Goal: Information Seeking & Learning: Learn about a topic

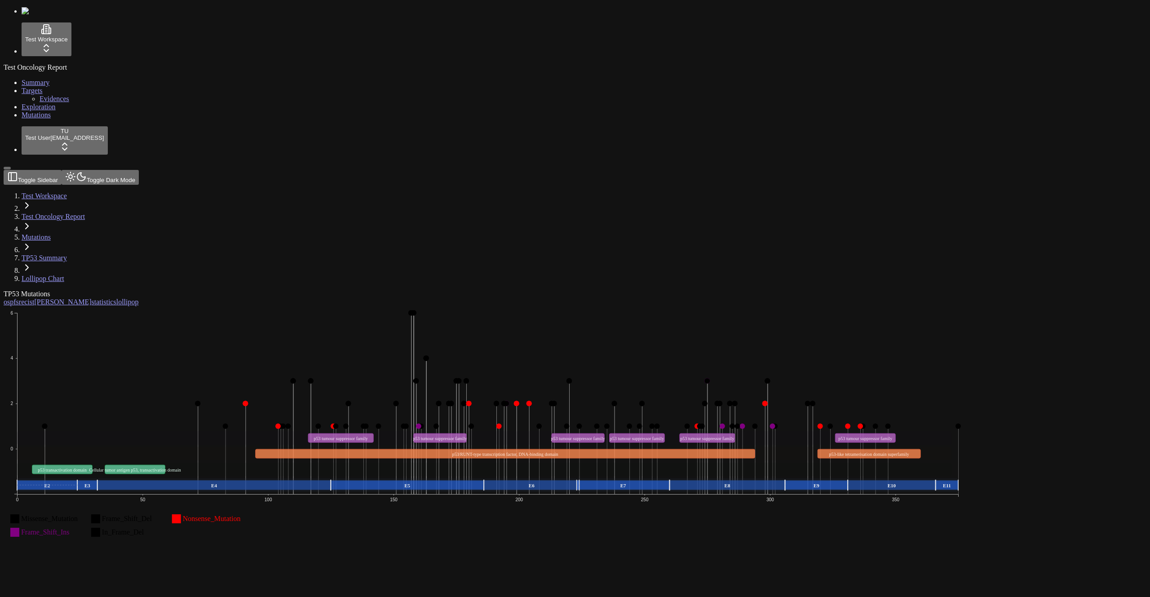
click at [67, 254] on link "TP53 Summary" at bounding box center [44, 258] width 45 height 8
click at [44, 119] on div "Test Oncology Report Summary Targets Evidences Exploration Mutations" at bounding box center [575, 91] width 1143 height 56
click at [43, 119] on link "Mutations" at bounding box center [36, 115] width 29 height 8
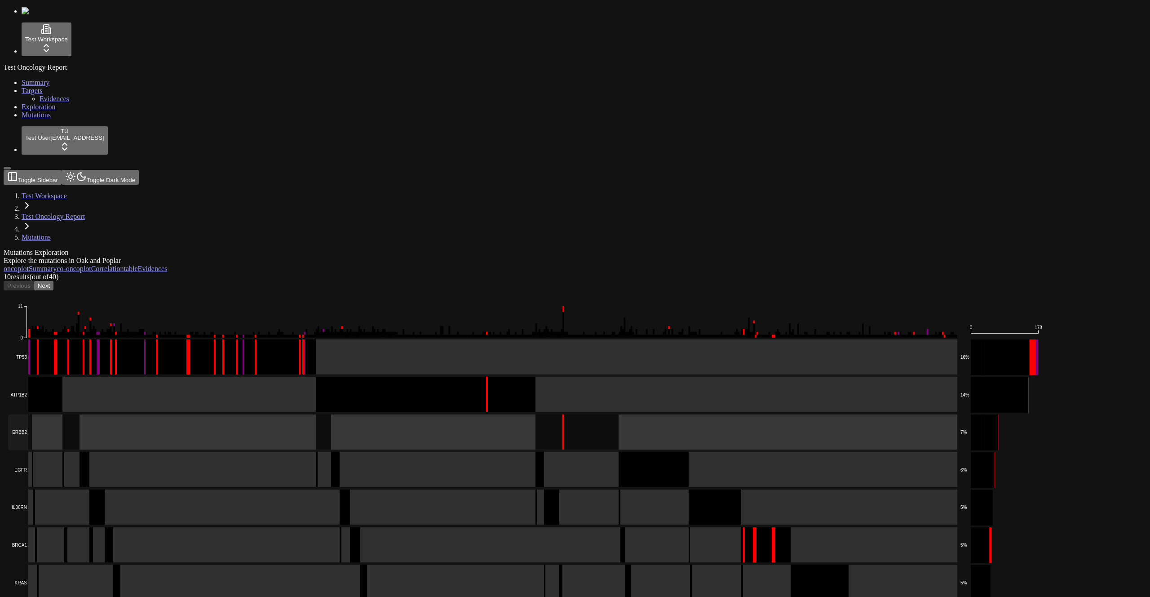
click at [272, 414] on rect at bounding box center [482, 431] width 949 height 35
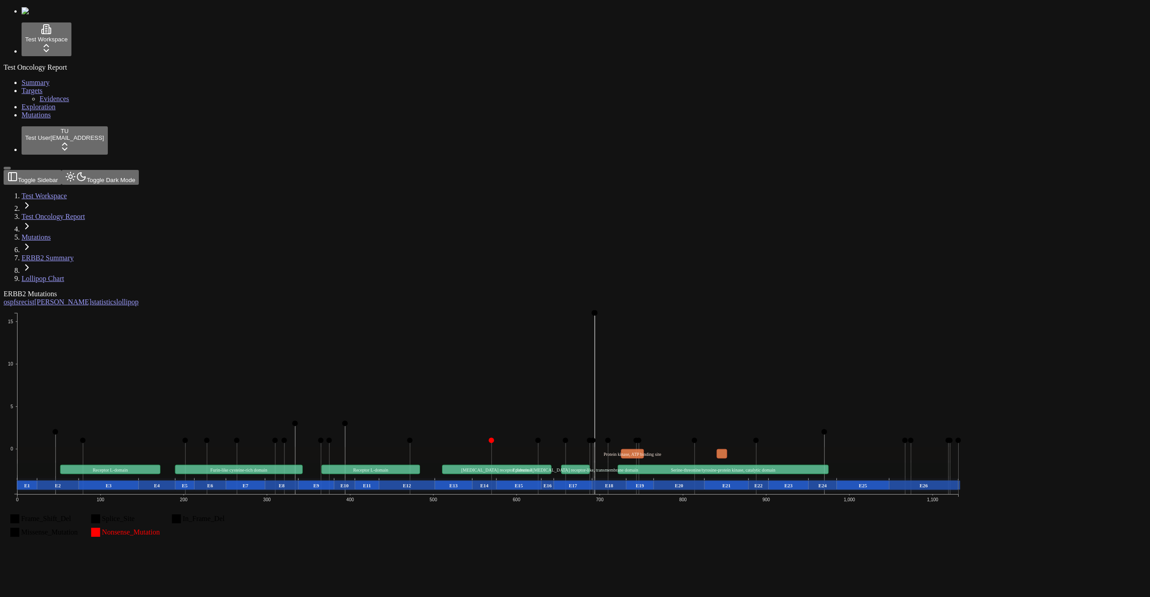
click at [74, 254] on link "ERBB2 Summary" at bounding box center [48, 258] width 52 height 8
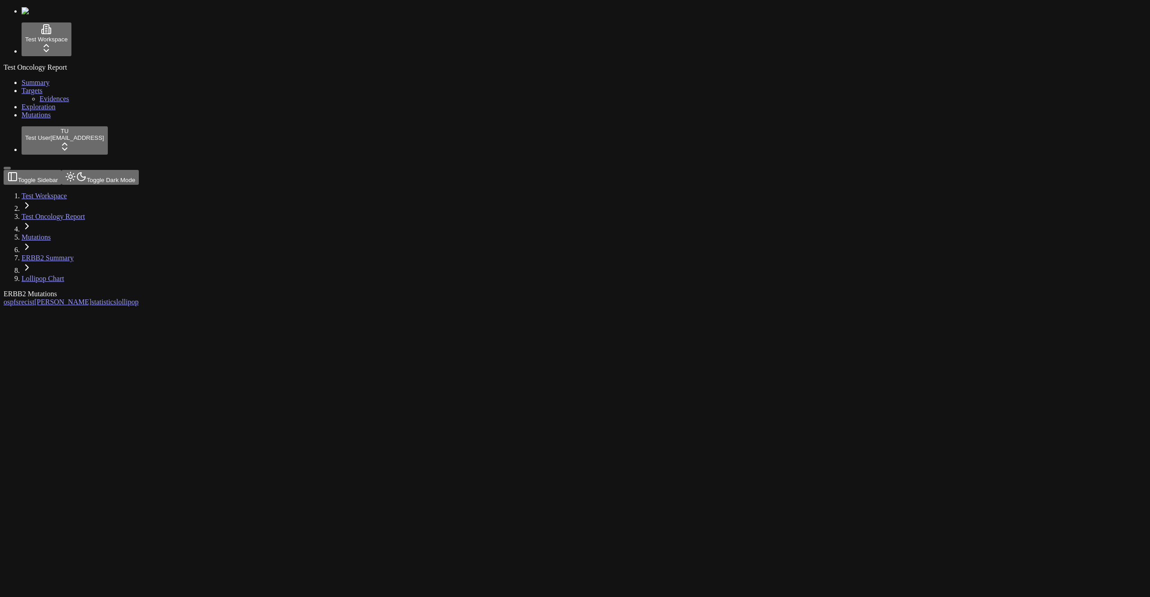
click at [45, 119] on link "Mutations" at bounding box center [36, 115] width 29 height 8
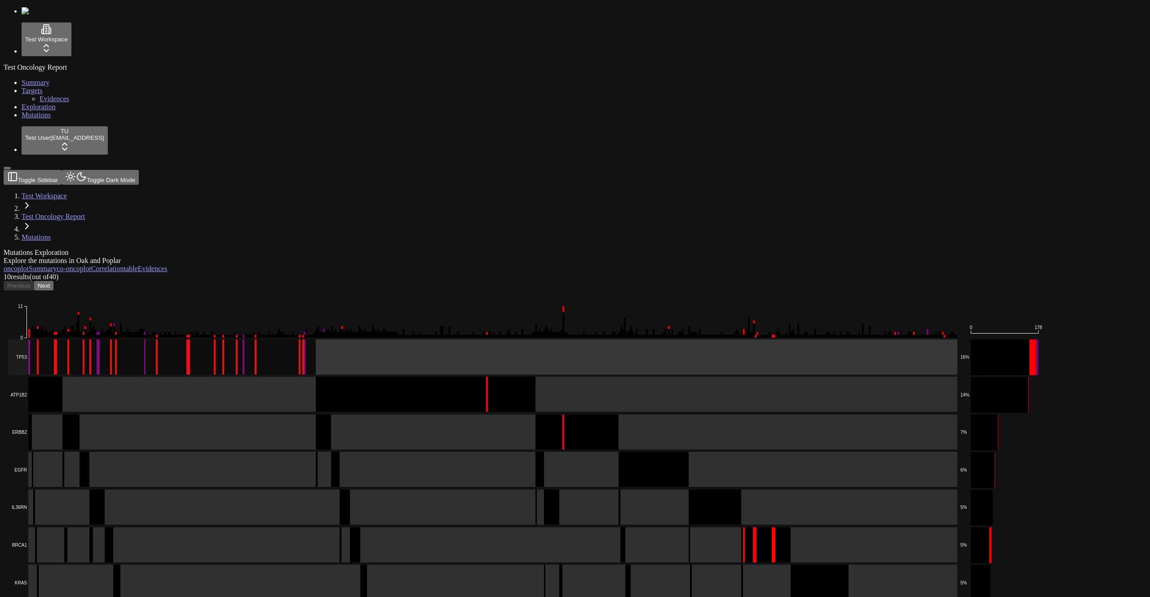
click at [254, 339] on rect at bounding box center [482, 356] width 949 height 35
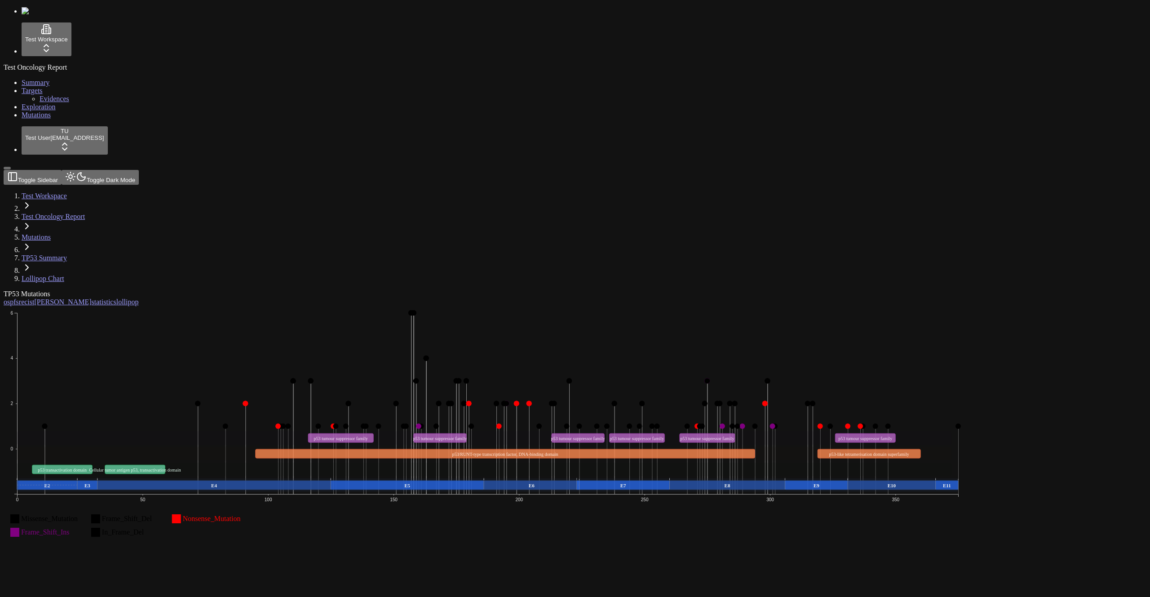
click at [392, 467] on div "TP53 Mutations os pfs recist [PERSON_NAME] statistics lollipop Missense_Mutatio…" at bounding box center [532, 421] width 1057 height 262
click at [29, 119] on span "Mutations" at bounding box center [36, 115] width 29 height 8
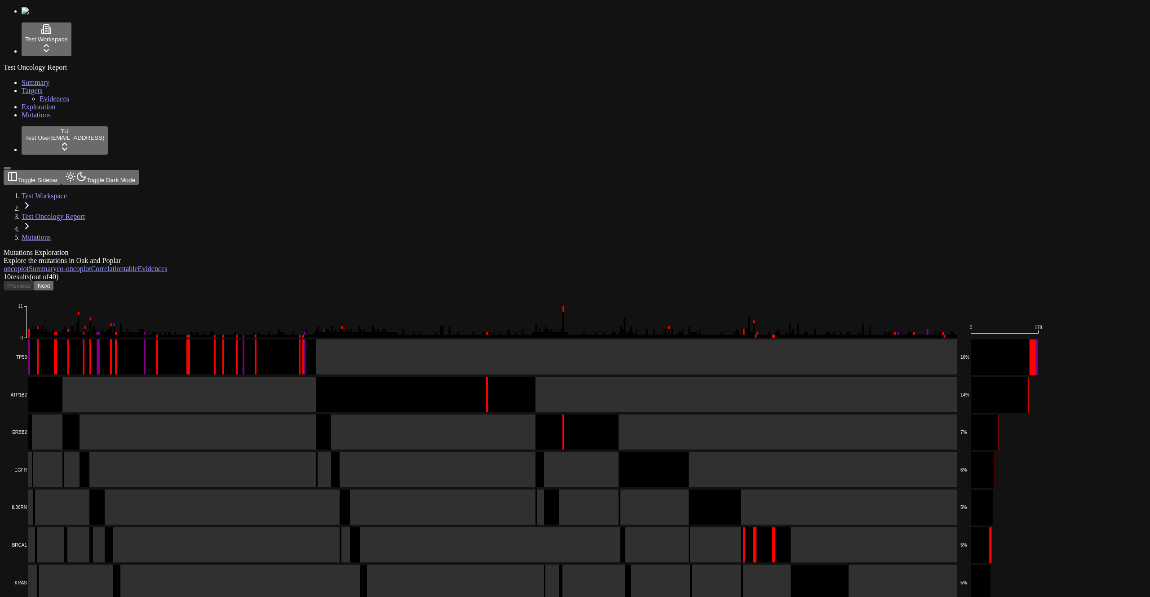
click at [288, 301] on icon "Frame_Shift_Del Missense_Mutation Splice_Site In_Frame_Ins In_Frame_Del Nonsens…" at bounding box center [525, 531] width 1042 height 482
click at [293, 452] on rect at bounding box center [482, 469] width 949 height 35
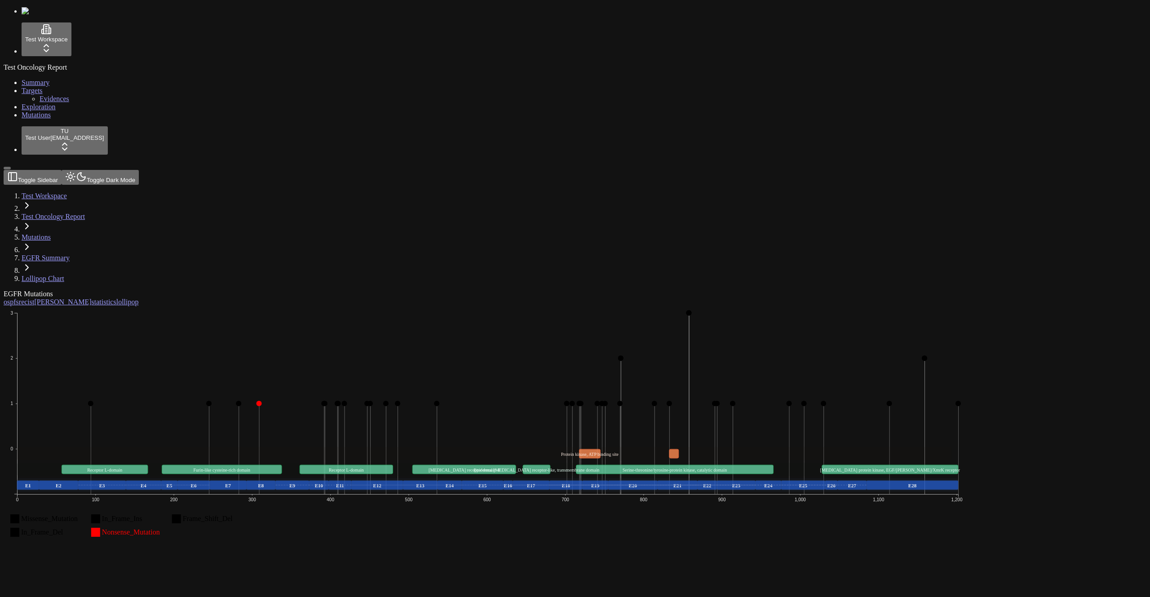
click at [215, 306] on icon "Missense_Mutation In_Frame_Ins Frame_Shift_Del In_Frame_Del Nonsense_Mutation 0…" at bounding box center [488, 428] width 969 height 244
click at [42, 119] on link "Mutations" at bounding box center [36, 115] width 29 height 8
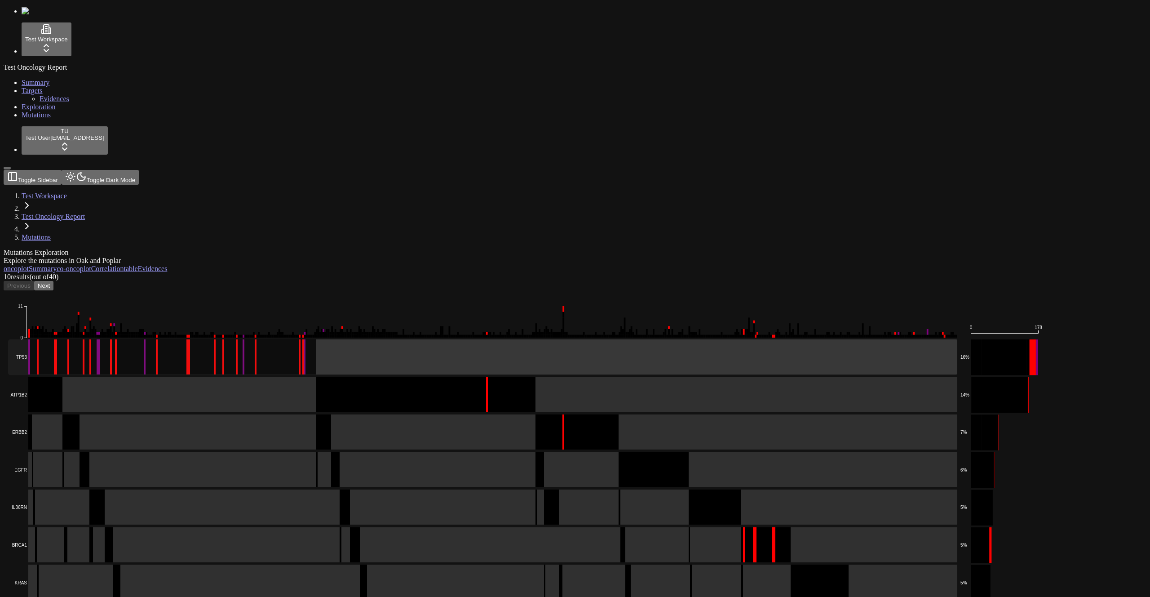
click at [226, 339] on rect at bounding box center [482, 356] width 949 height 35
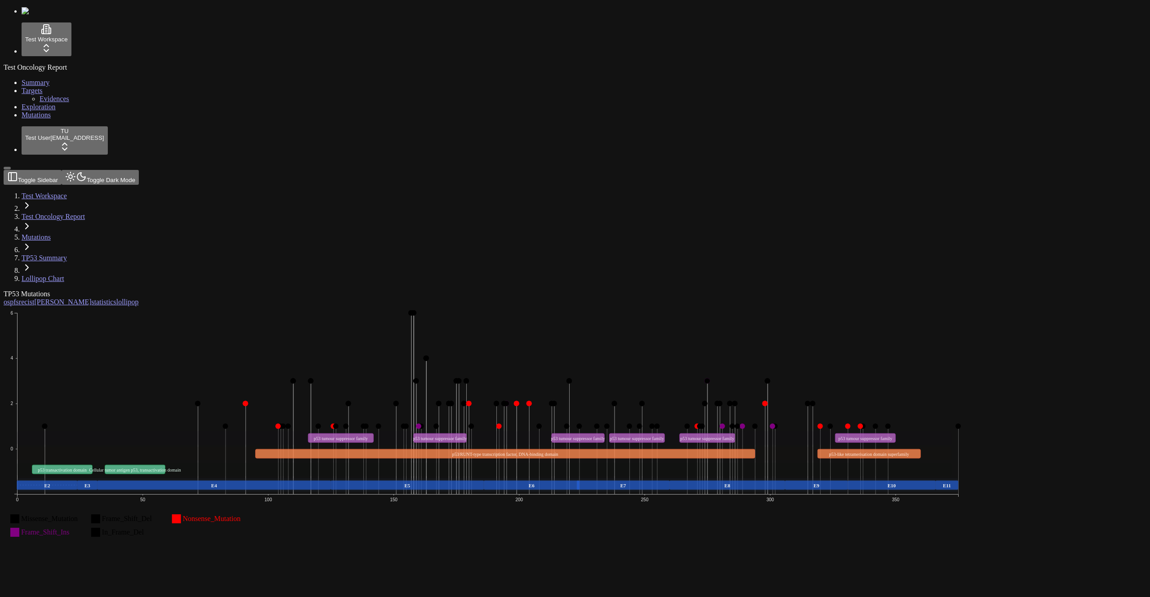
click at [27, 119] on span "Mutations" at bounding box center [36, 115] width 29 height 8
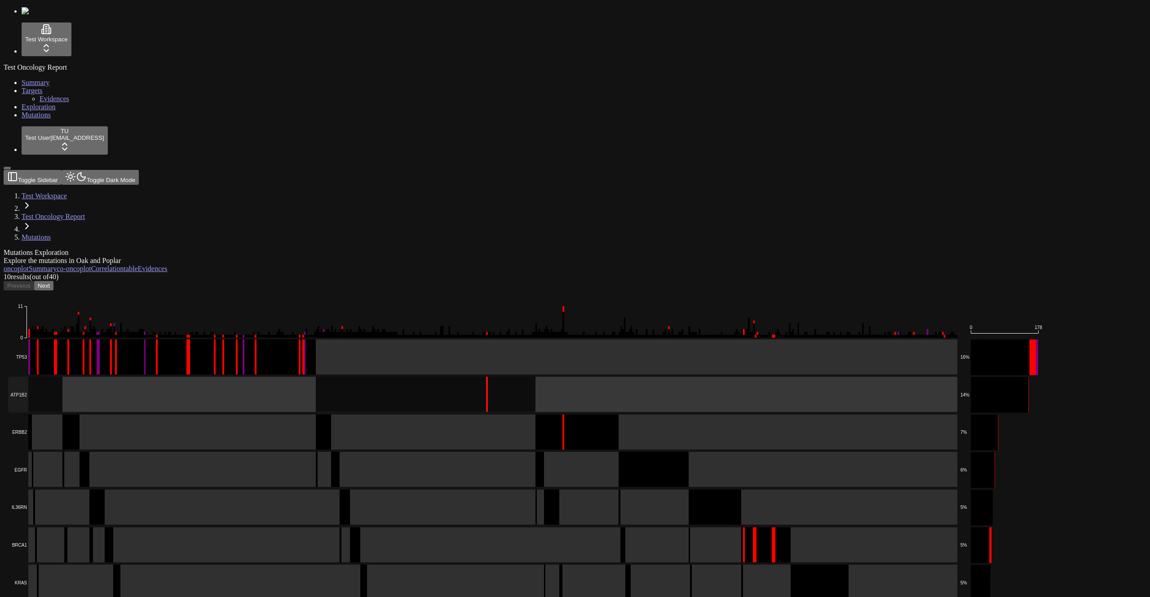
click at [211, 377] on rect at bounding box center [482, 394] width 949 height 35
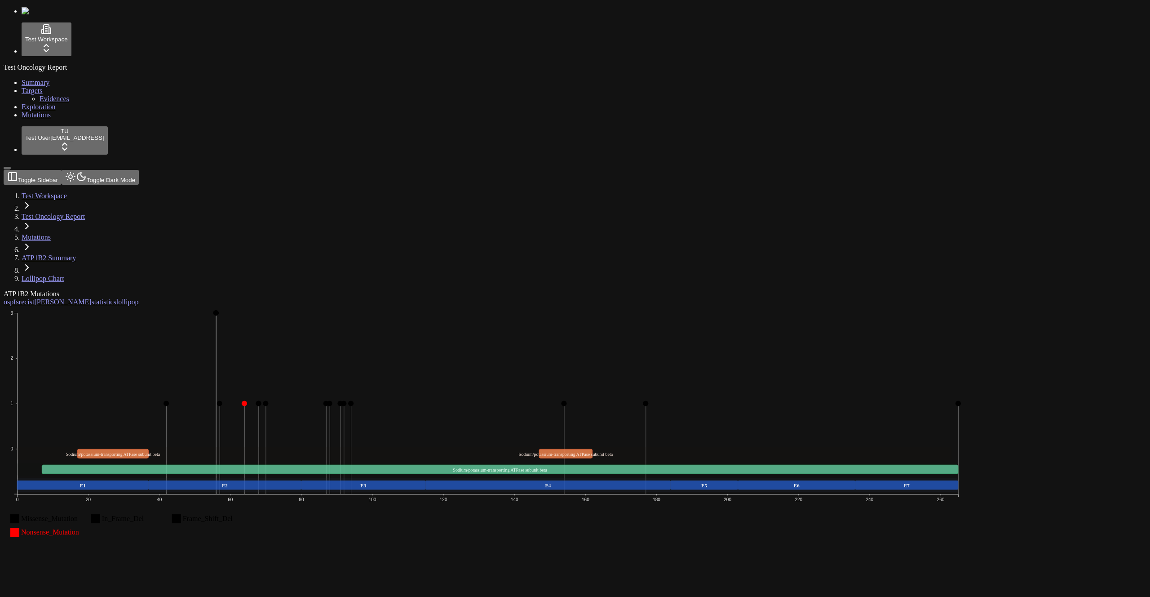
click at [22, 119] on span "Mutations" at bounding box center [36, 115] width 29 height 8
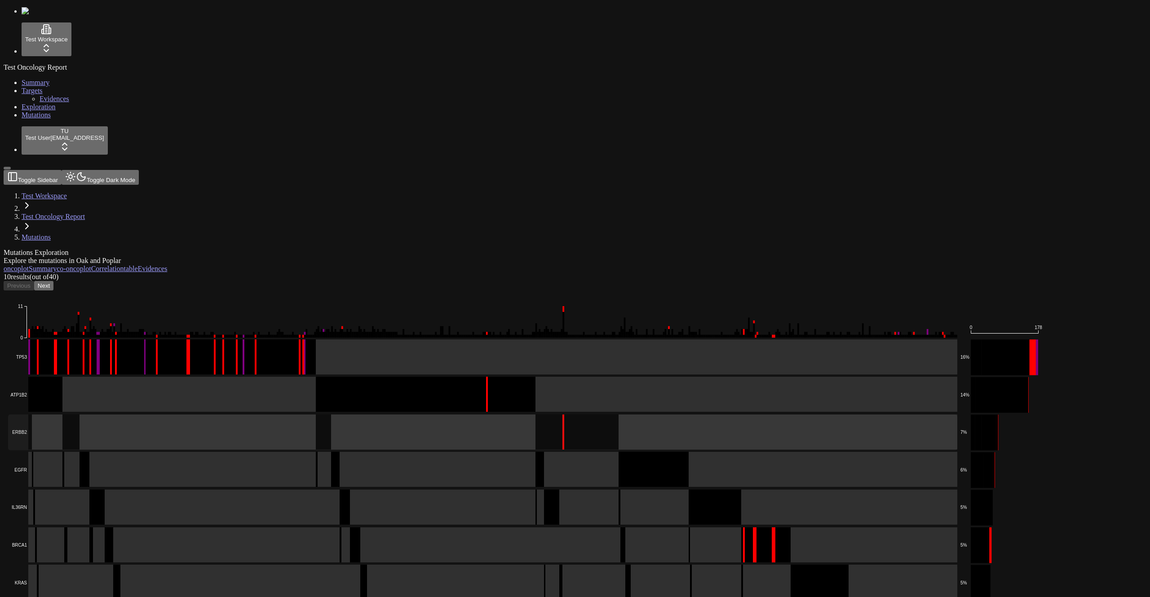
click at [197, 414] on rect at bounding box center [482, 431] width 949 height 35
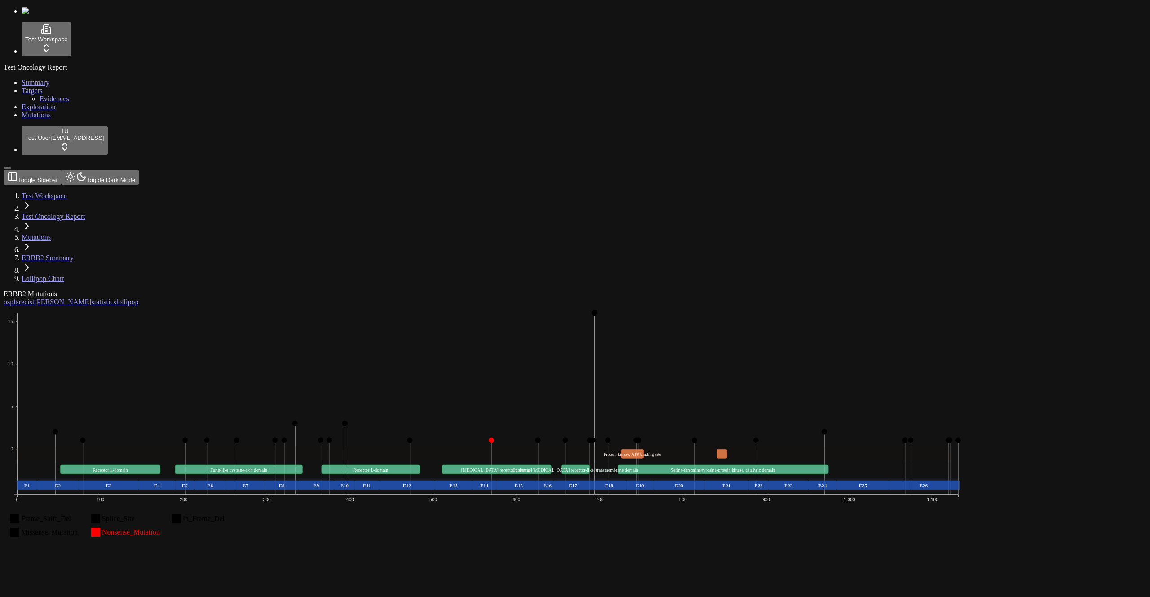
click at [23, 119] on link "Mutations" at bounding box center [36, 115] width 29 height 8
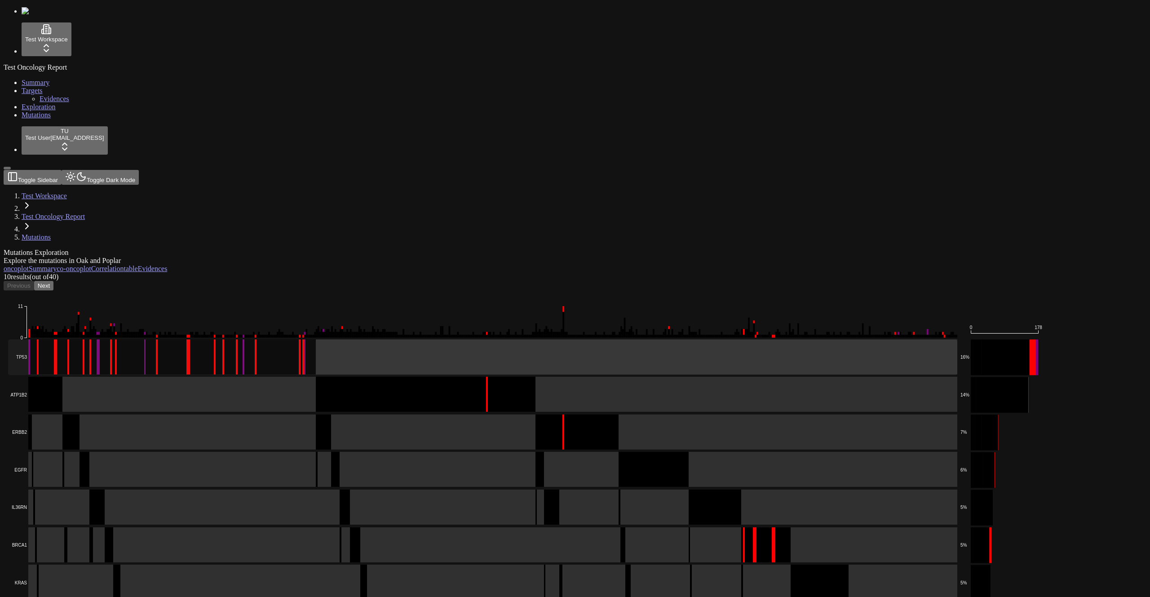
click at [138, 339] on rect at bounding box center [482, 356] width 949 height 35
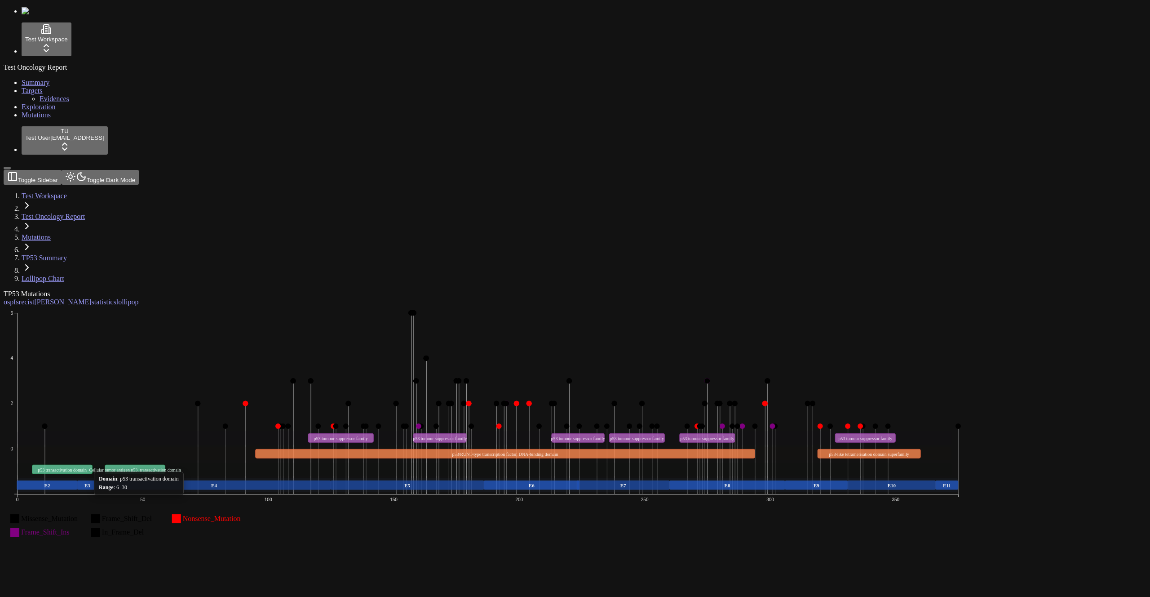
click at [283, 306] on icon "Missense_Mutation Frame_Shift_Del Nonsense_Mutation Frame_Shift_Ins In_Frame_De…" at bounding box center [488, 428] width 969 height 244
click at [187, 448] on div "TP53 Mutations os pfs recist [PERSON_NAME] statistics lollipop Missense_Mutatio…" at bounding box center [532, 421] width 1057 height 262
click at [48, 119] on link "Mutations" at bounding box center [36, 115] width 29 height 8
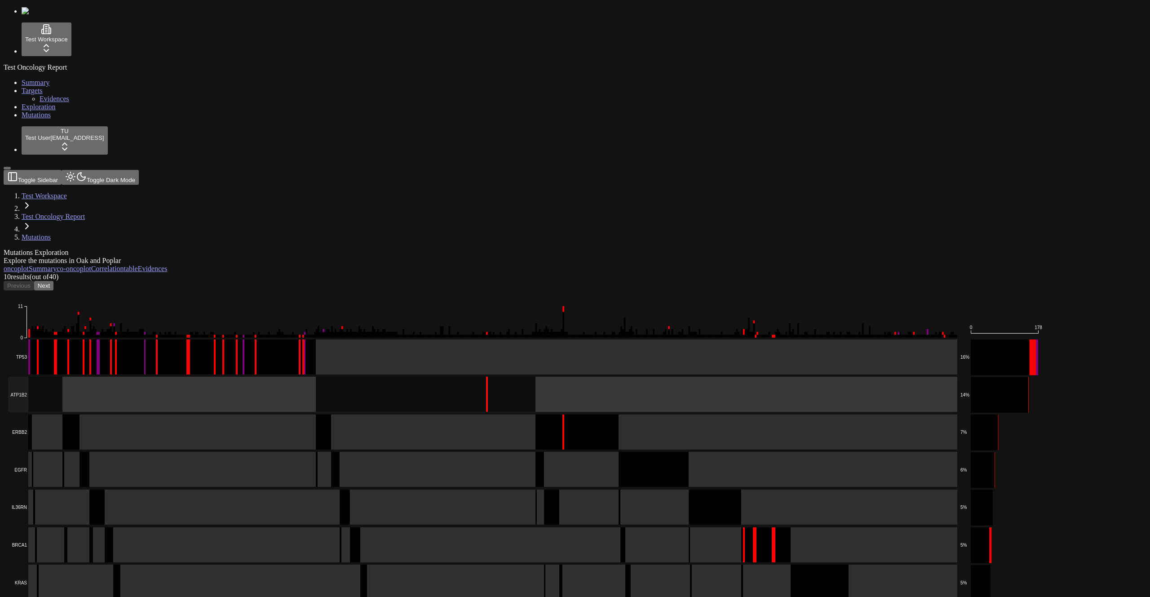
click at [185, 377] on rect at bounding box center [482, 394] width 949 height 35
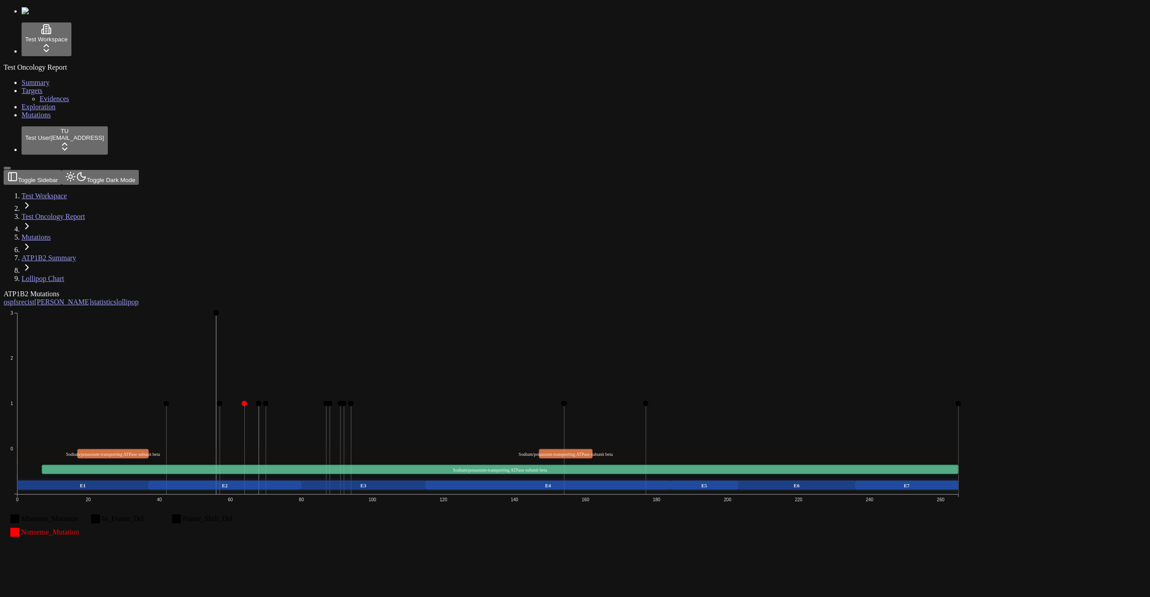
click at [30, 119] on span "Mutations" at bounding box center [36, 115] width 29 height 8
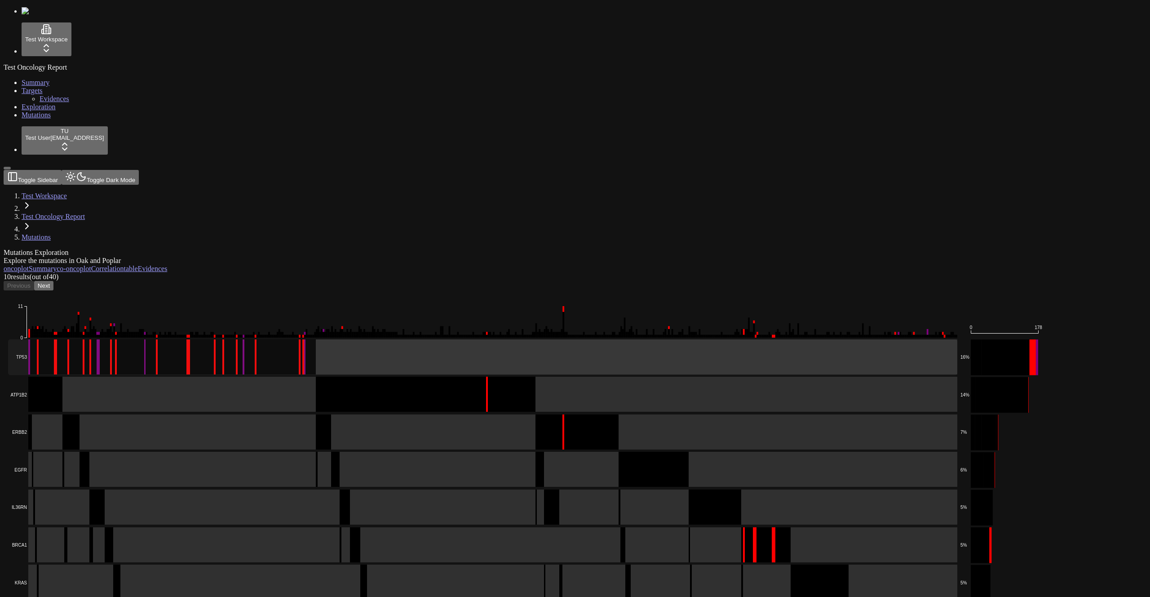
click at [167, 339] on rect at bounding box center [482, 356] width 949 height 35
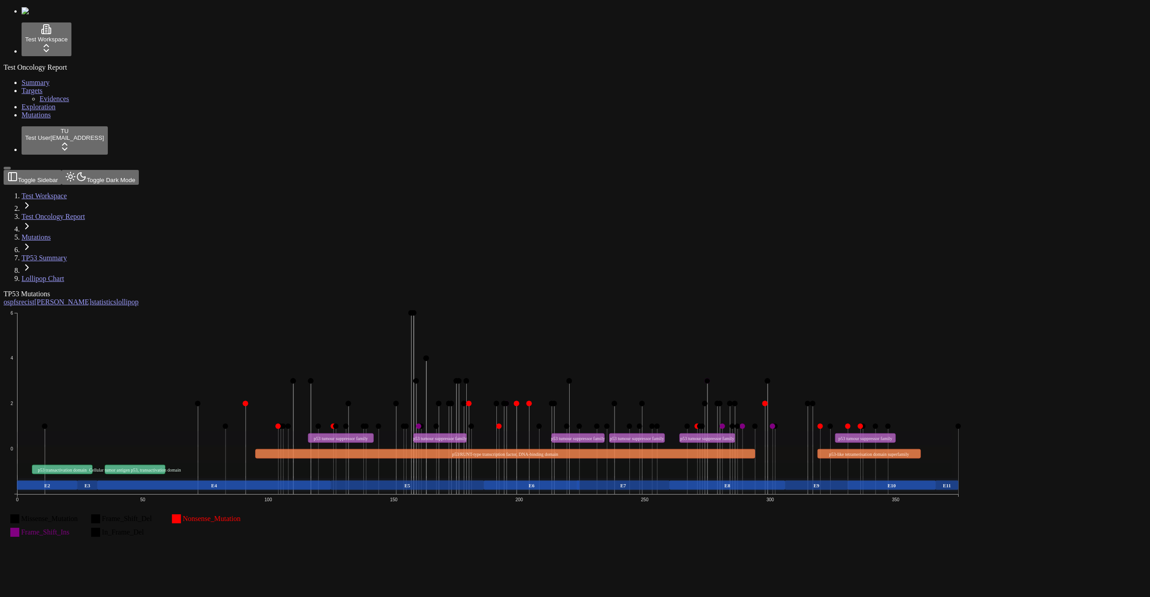
click at [31, 119] on span "Mutations" at bounding box center [36, 115] width 29 height 8
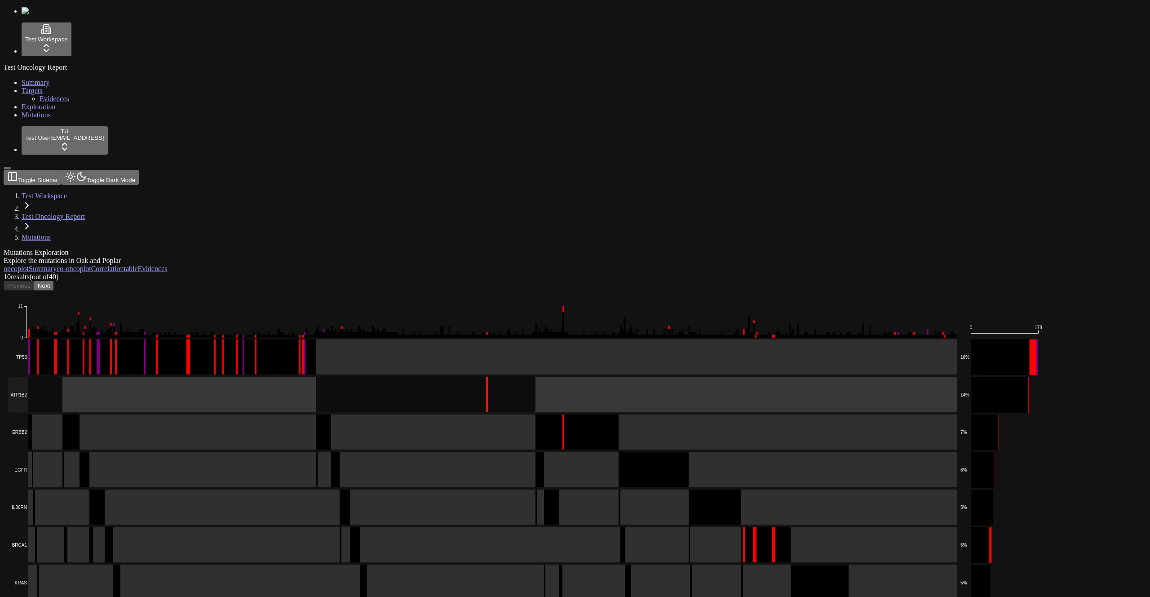
click at [178, 377] on rect at bounding box center [482, 394] width 949 height 35
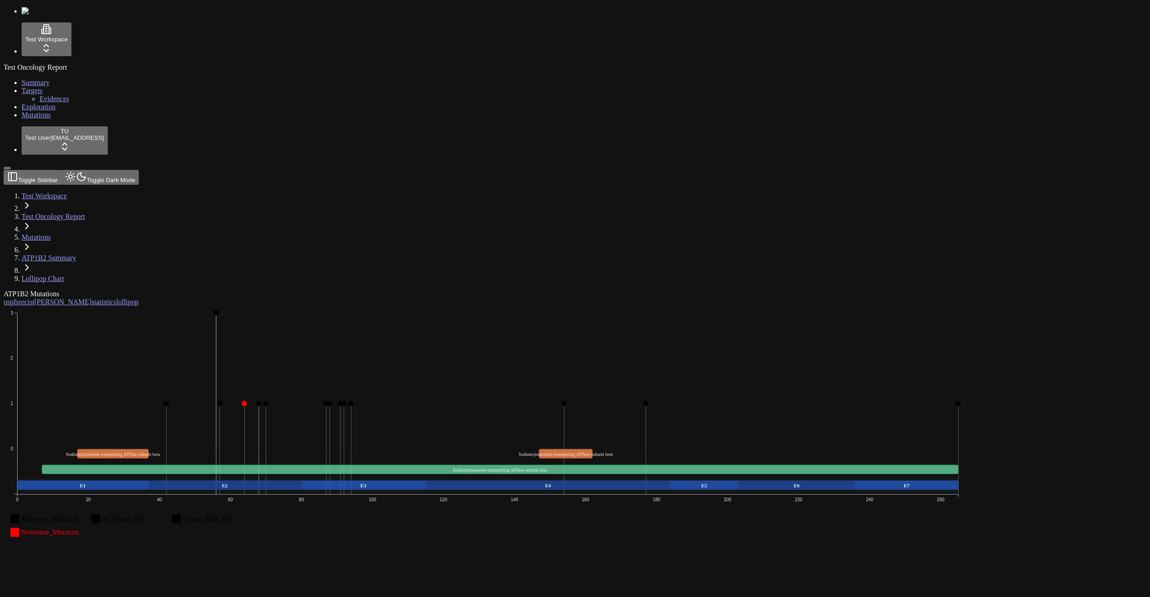
click at [35, 119] on span "Mutations" at bounding box center [36, 115] width 29 height 8
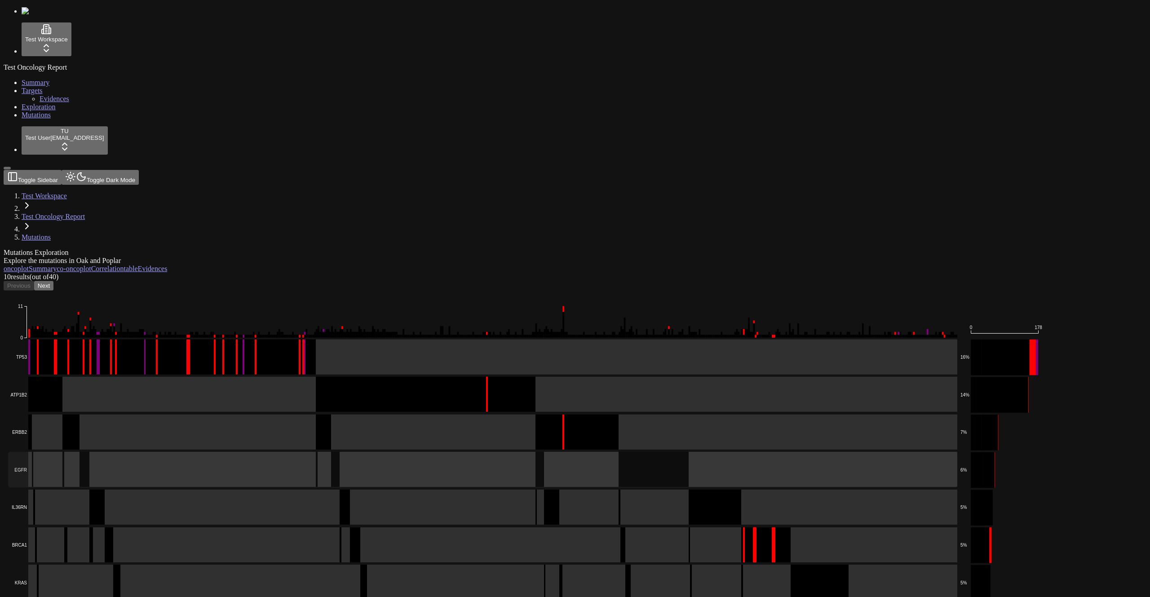
click at [207, 452] on rect at bounding box center [482, 469] width 949 height 35
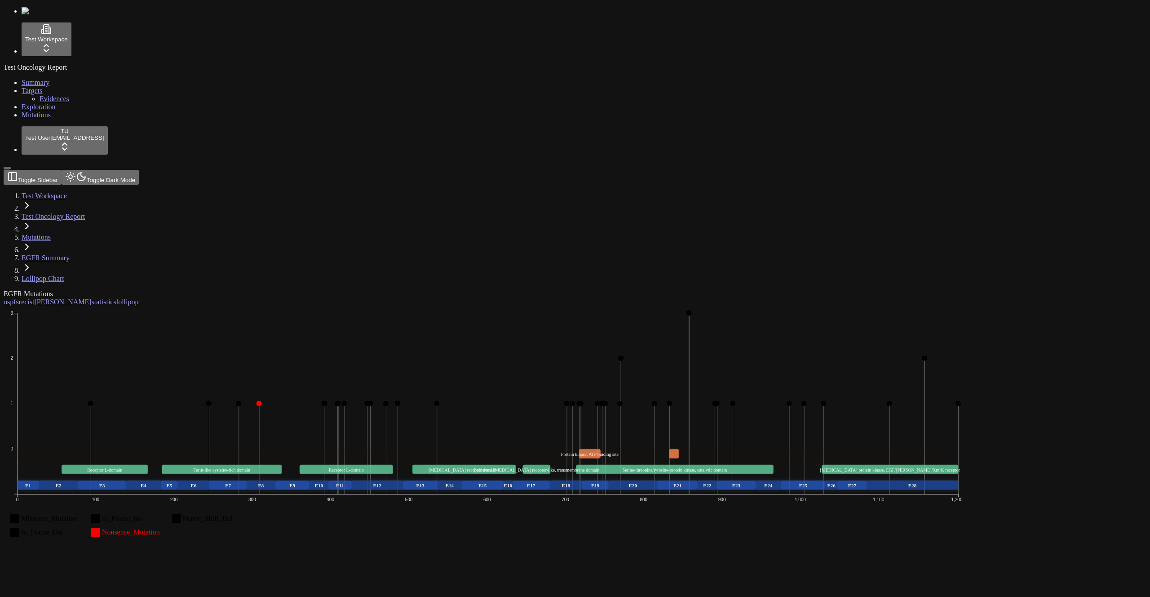
click at [42, 119] on link "Mutations" at bounding box center [36, 115] width 29 height 8
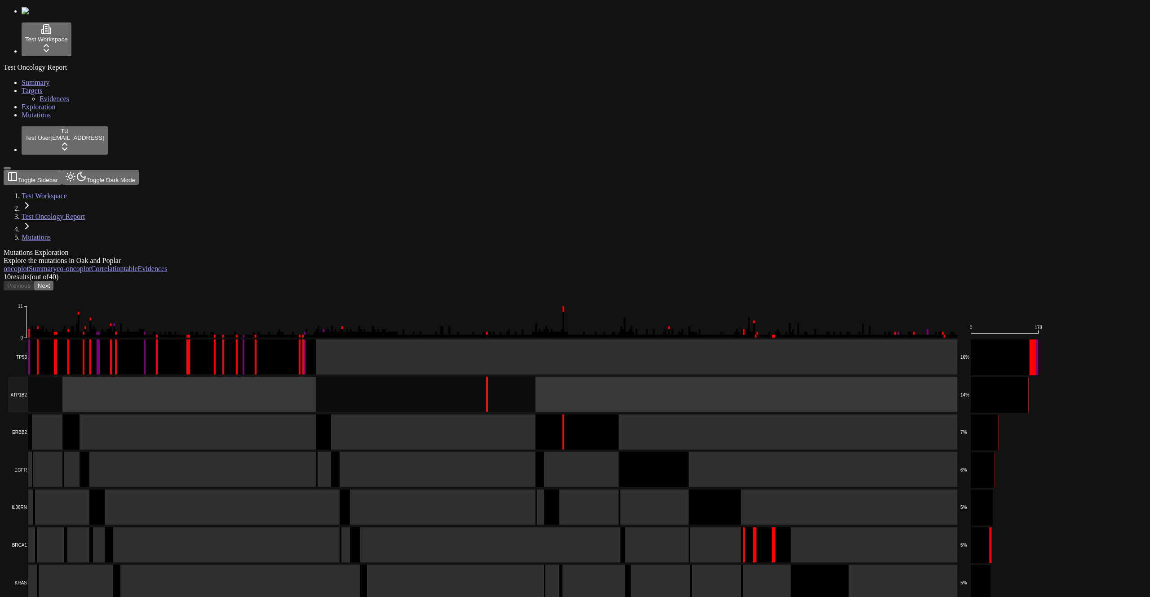
click at [185, 377] on rect at bounding box center [482, 394] width 949 height 35
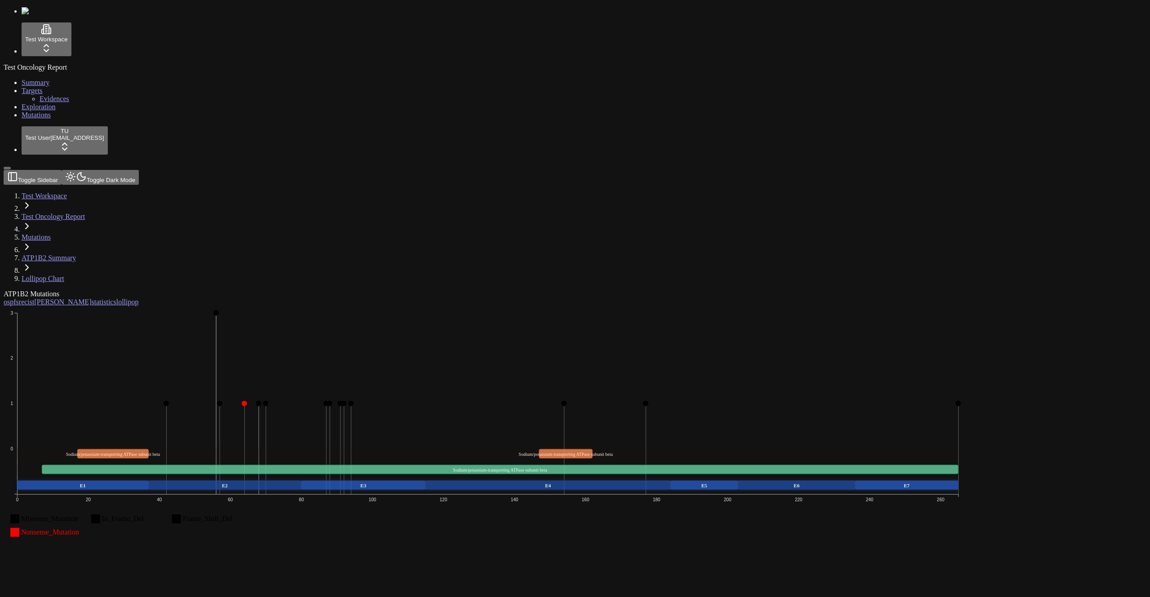
click at [27, 119] on span "Mutations" at bounding box center [36, 115] width 29 height 8
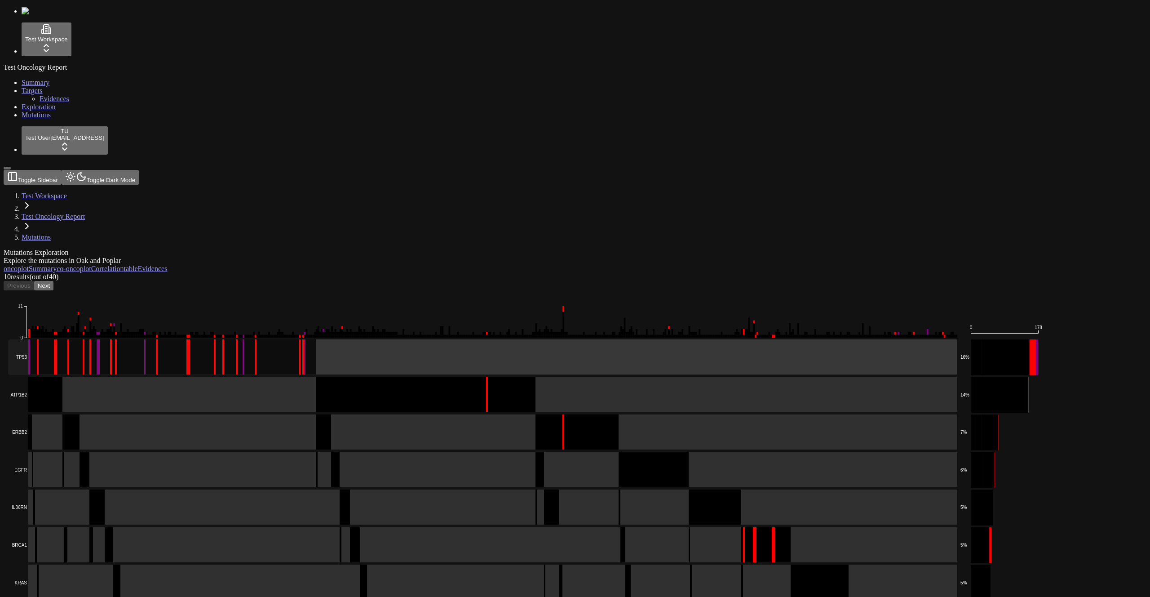
click at [164, 339] on rect at bounding box center [482, 356] width 949 height 35
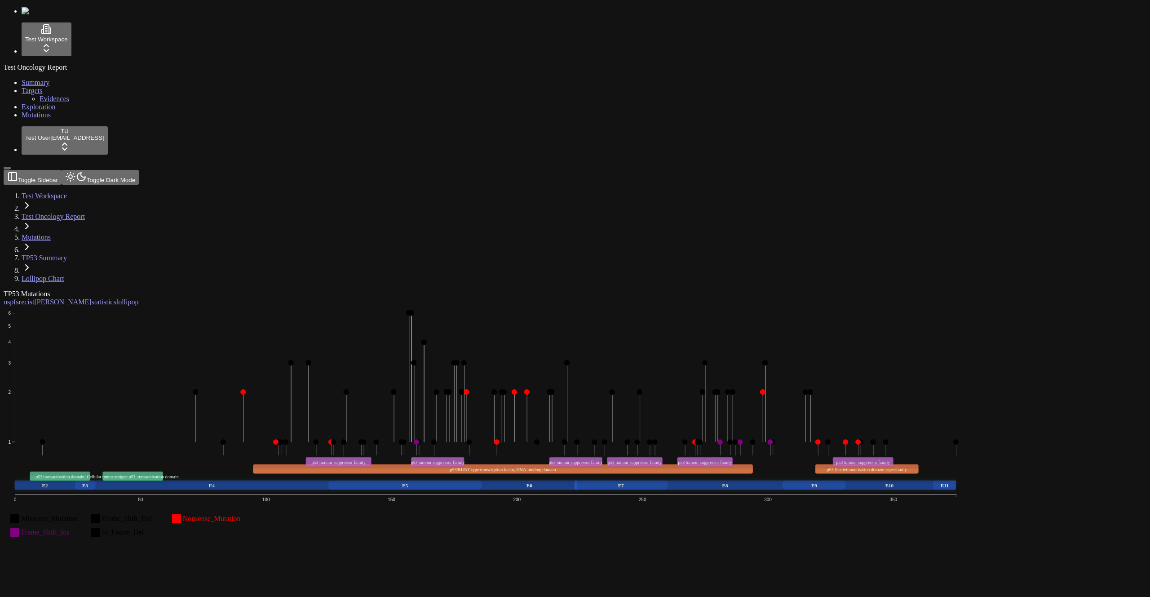
click at [27, 119] on link "Mutations" at bounding box center [36, 115] width 29 height 8
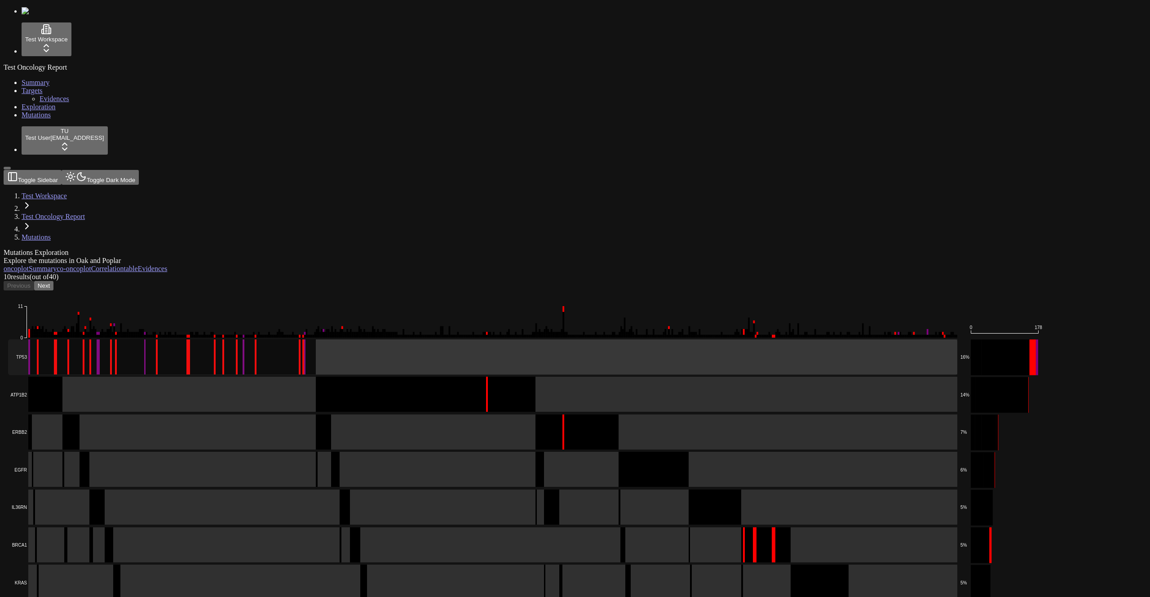
click at [206, 377] on rect at bounding box center [482, 394] width 949 height 35
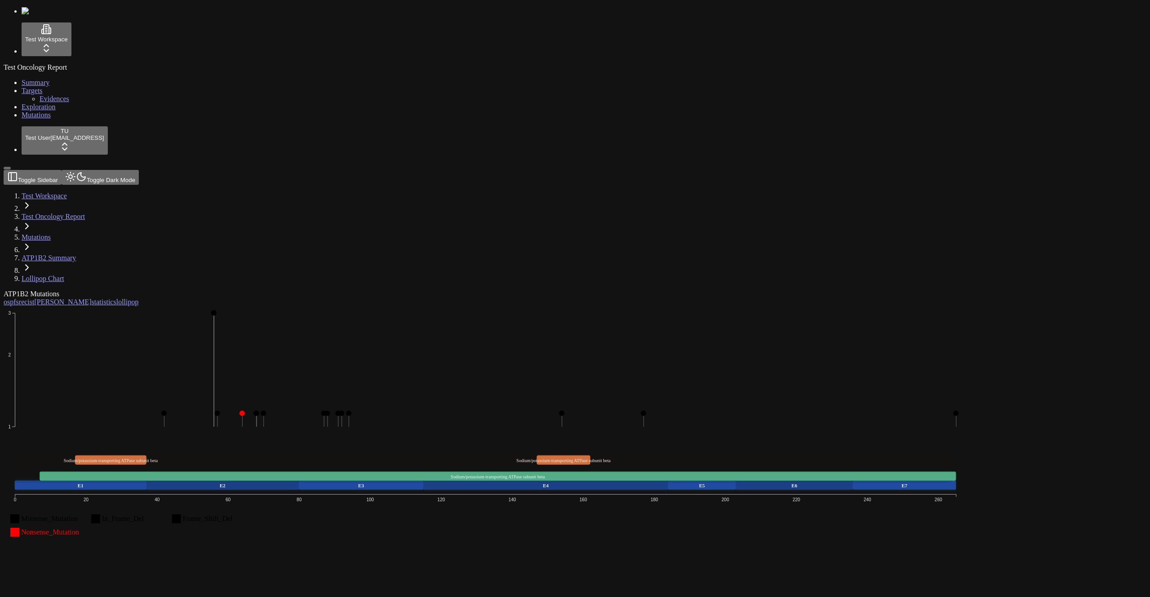
click at [22, 119] on span "Mutations" at bounding box center [36, 115] width 29 height 8
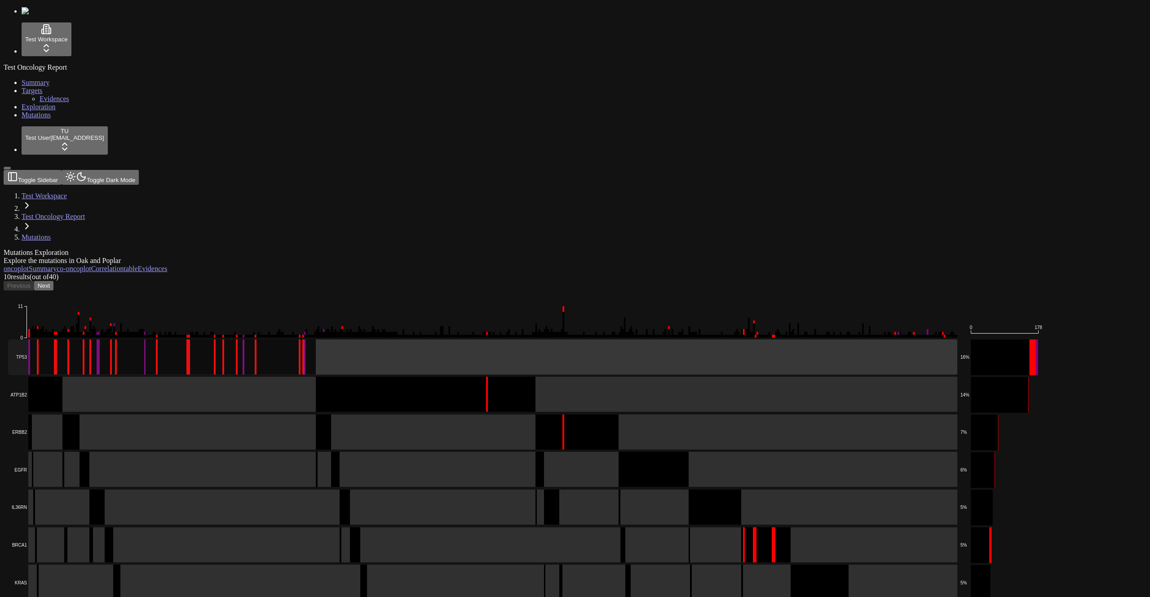
click at [206, 339] on rect at bounding box center [482, 356] width 949 height 35
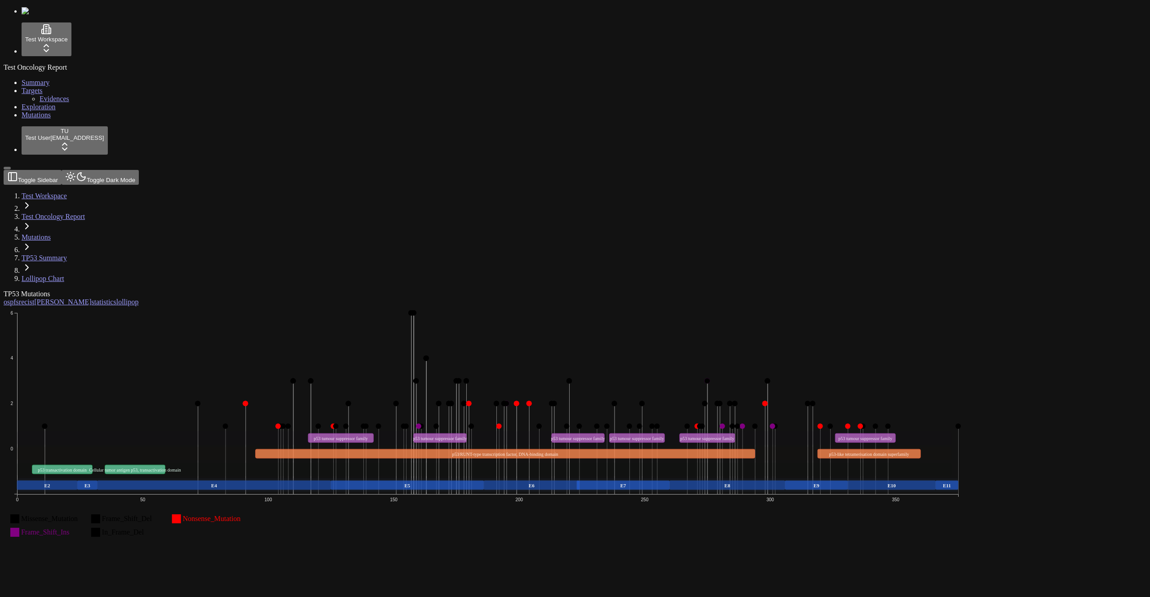
click at [22, 119] on span "Mutations" at bounding box center [36, 115] width 29 height 8
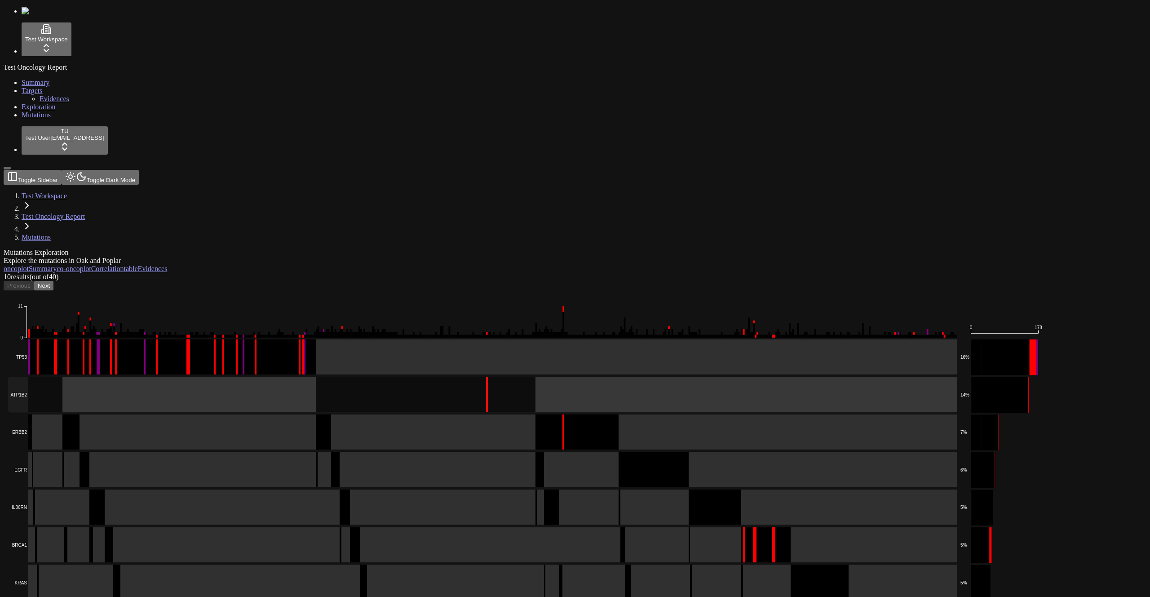
click at [165, 377] on rect at bounding box center [482, 394] width 949 height 35
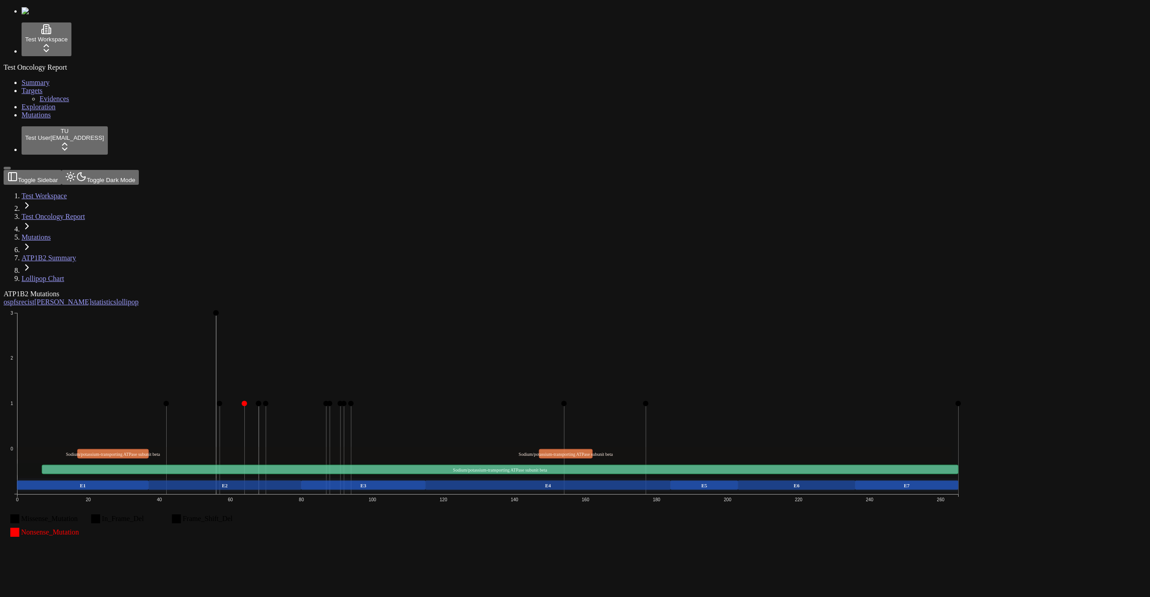
click at [36, 119] on span "Mutations" at bounding box center [36, 115] width 29 height 8
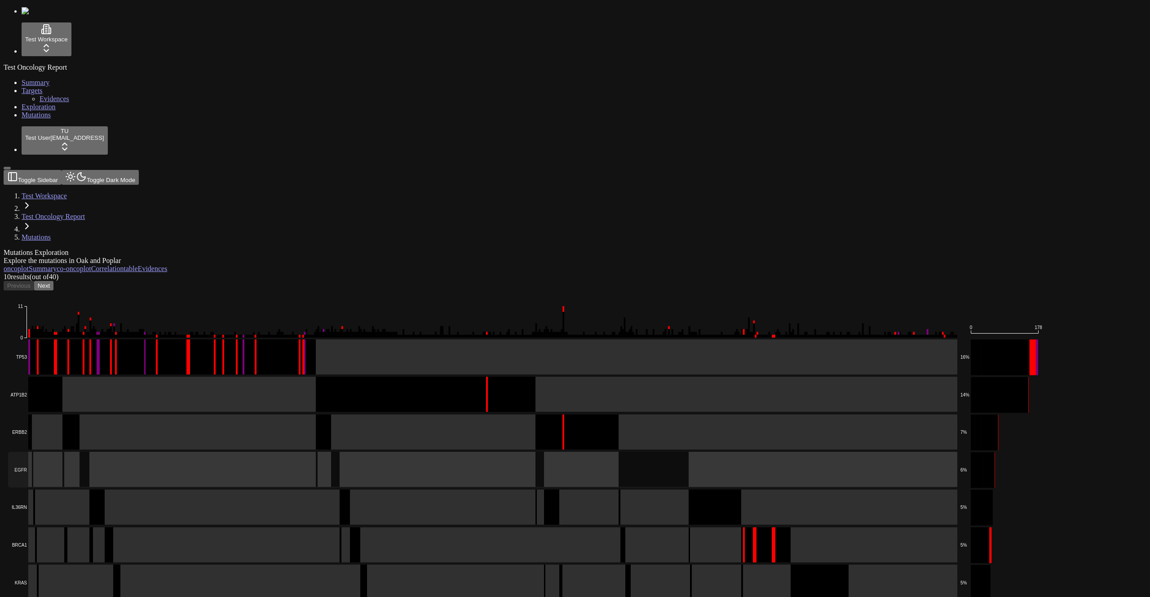
click at [236, 452] on rect at bounding box center [482, 469] width 949 height 35
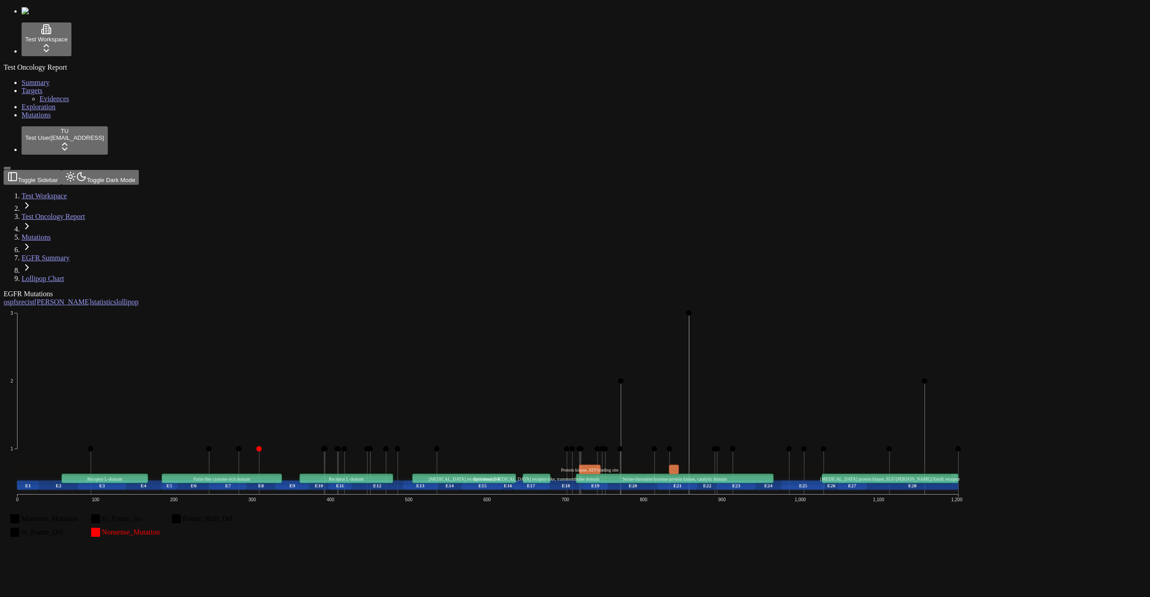
click at [37, 119] on span "Mutations" at bounding box center [36, 115] width 29 height 8
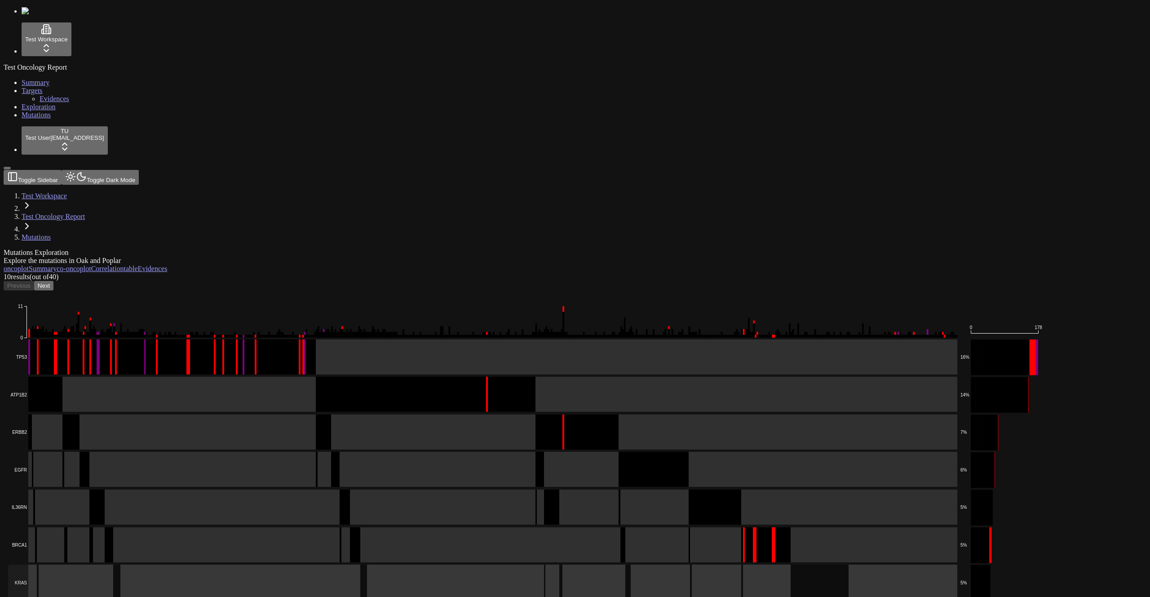
click at [377, 564] on rect at bounding box center [482, 581] width 949 height 35
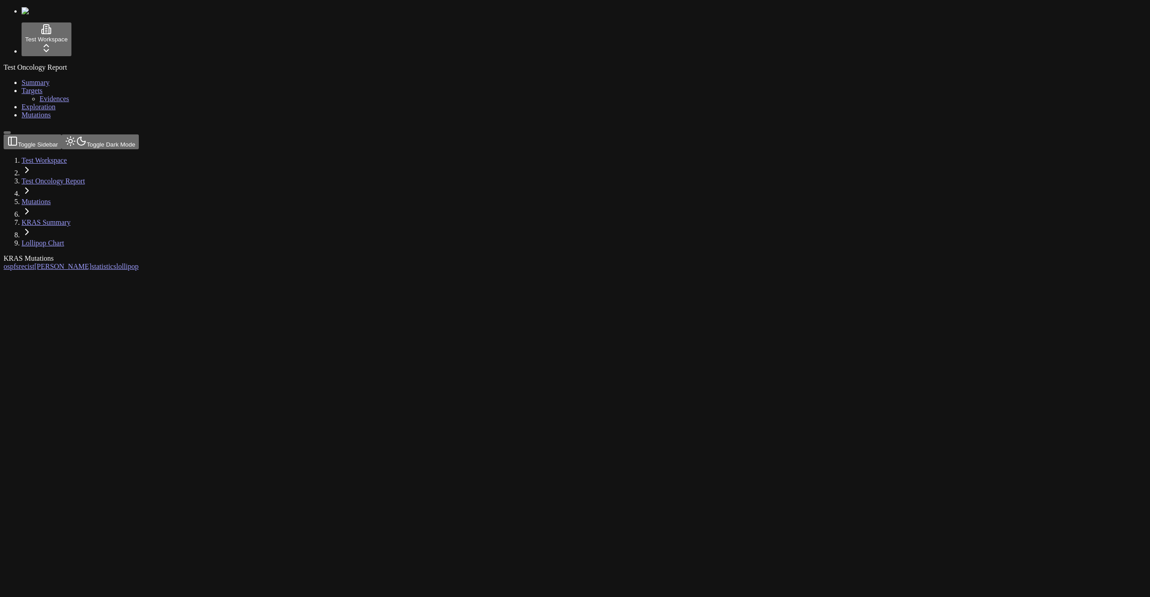
click at [48, 119] on link "Mutations" at bounding box center [36, 115] width 29 height 8
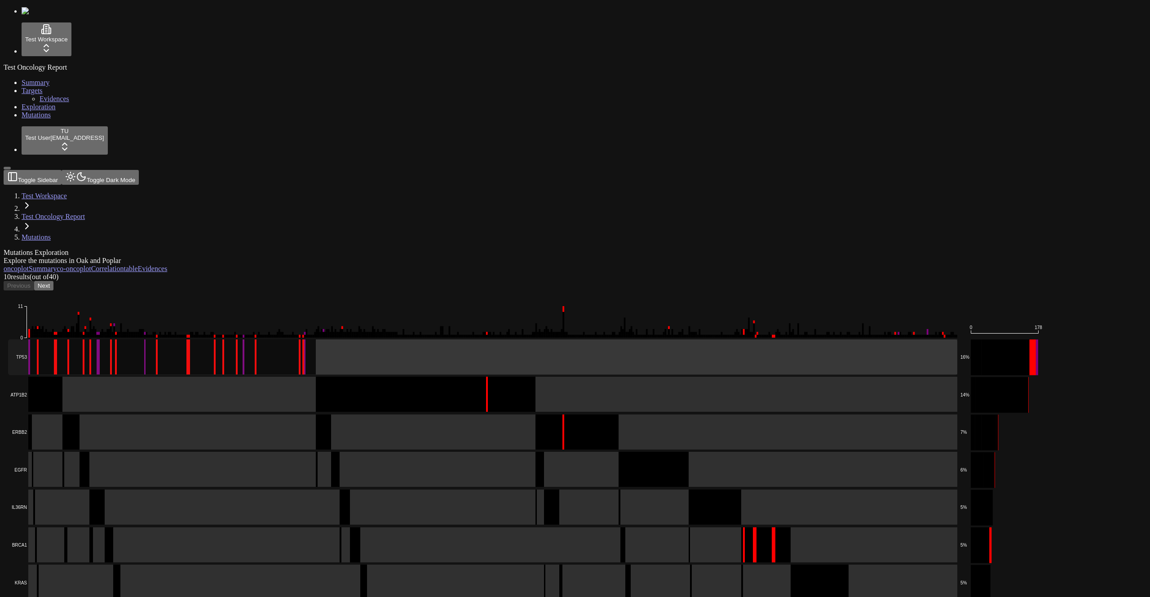
click at [226, 339] on rect at bounding box center [482, 356] width 949 height 35
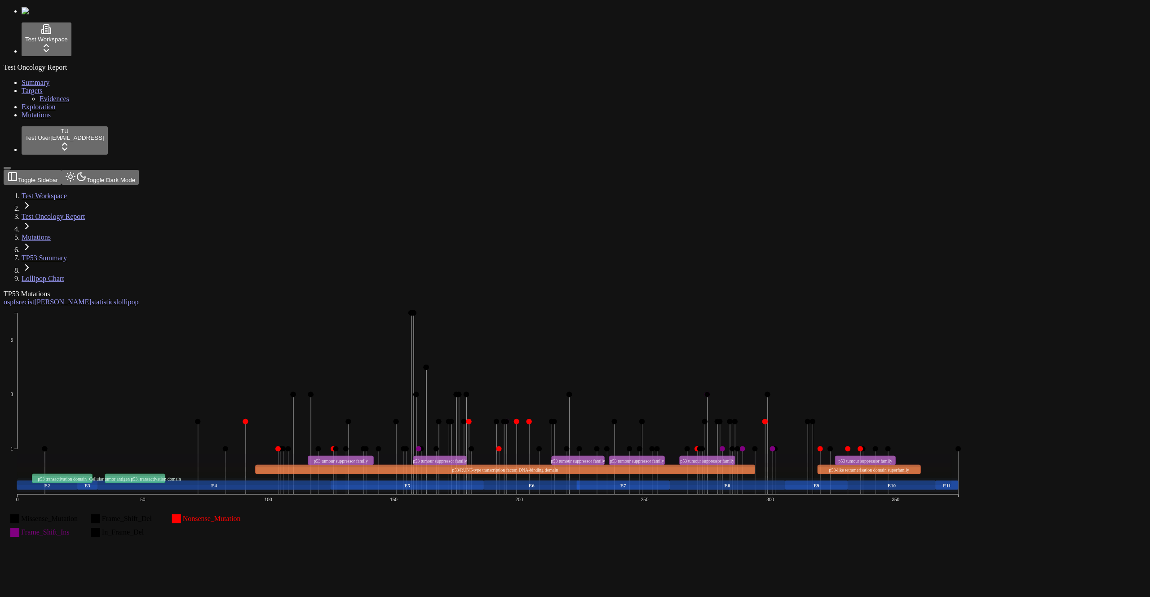
click at [22, 119] on span "Mutations" at bounding box center [36, 115] width 29 height 8
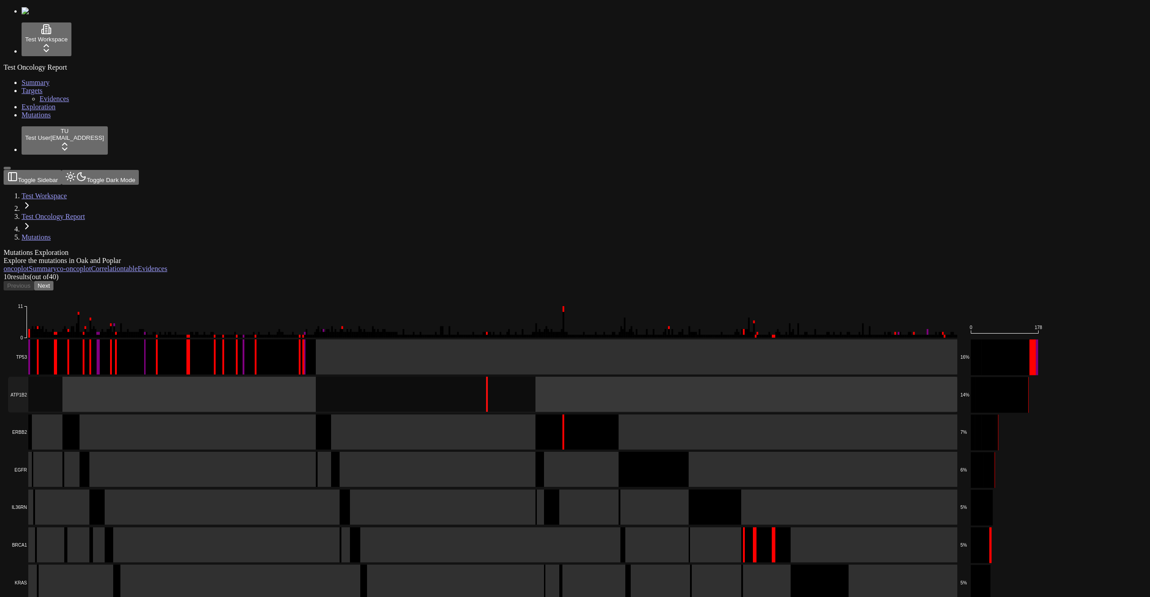
click at [169, 377] on rect at bounding box center [482, 394] width 949 height 35
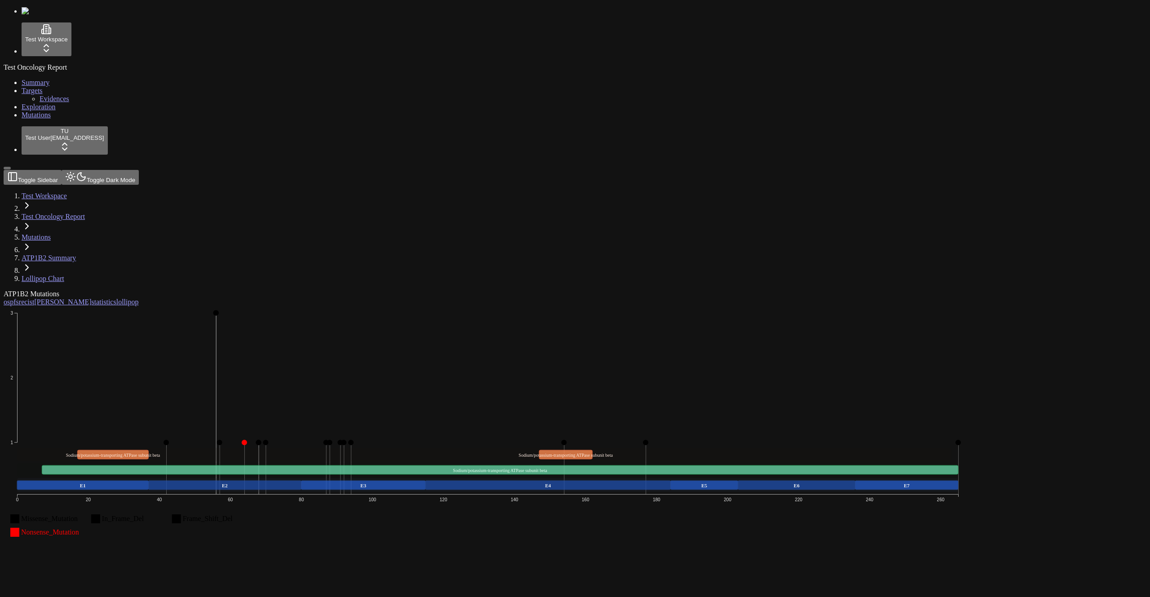
click at [36, 119] on span "Mutations" at bounding box center [36, 115] width 29 height 8
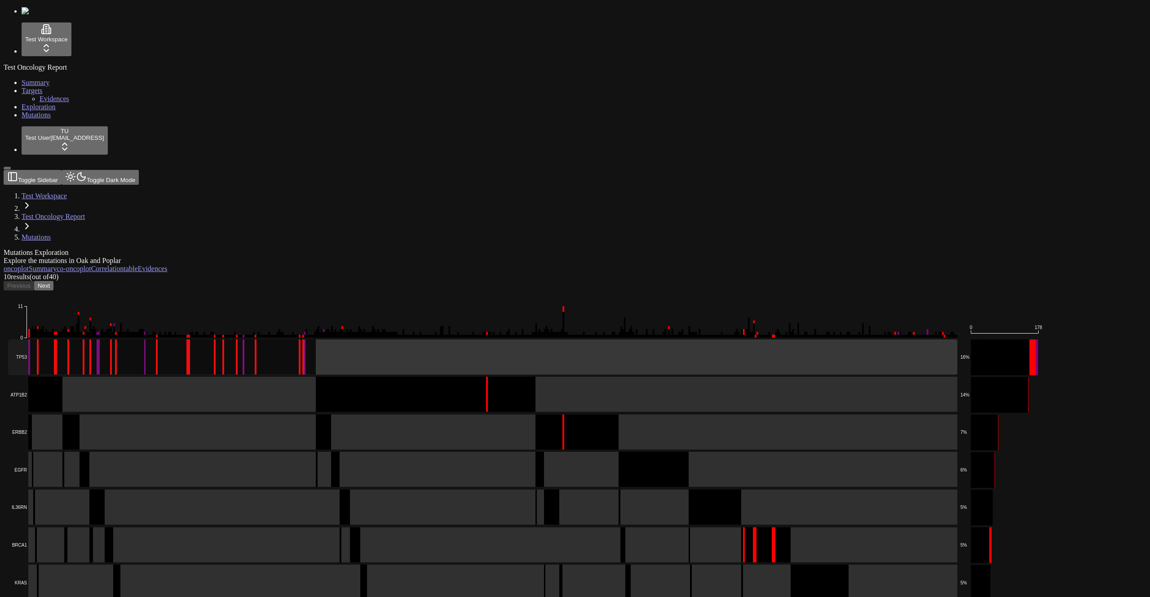
click at [161, 339] on rect at bounding box center [482, 356] width 949 height 35
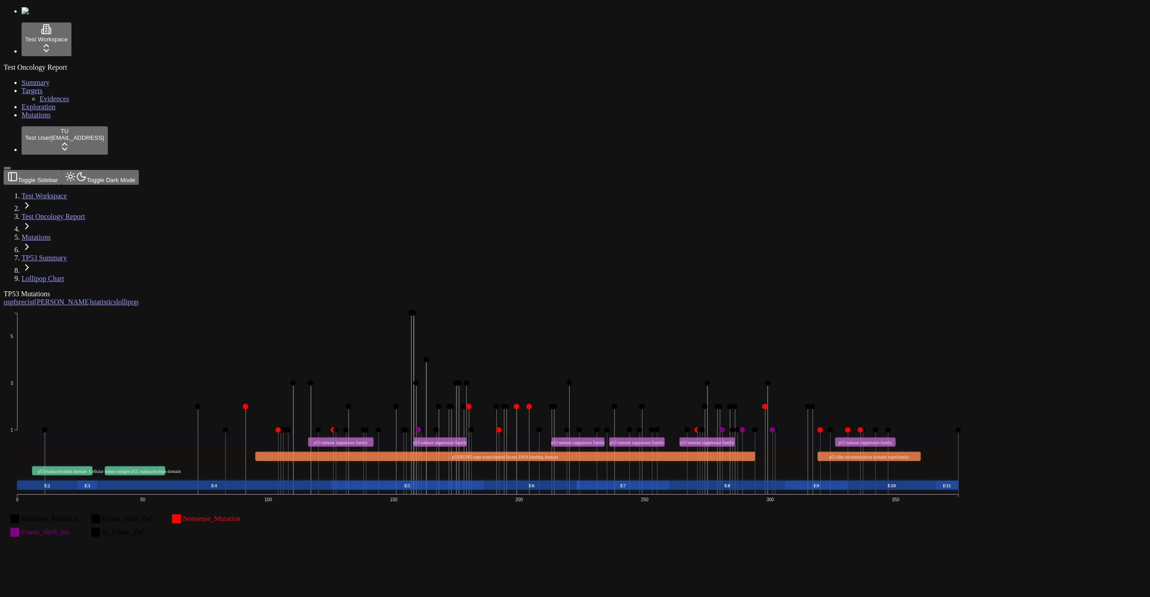
click at [24, 119] on span "Mutations" at bounding box center [36, 115] width 29 height 8
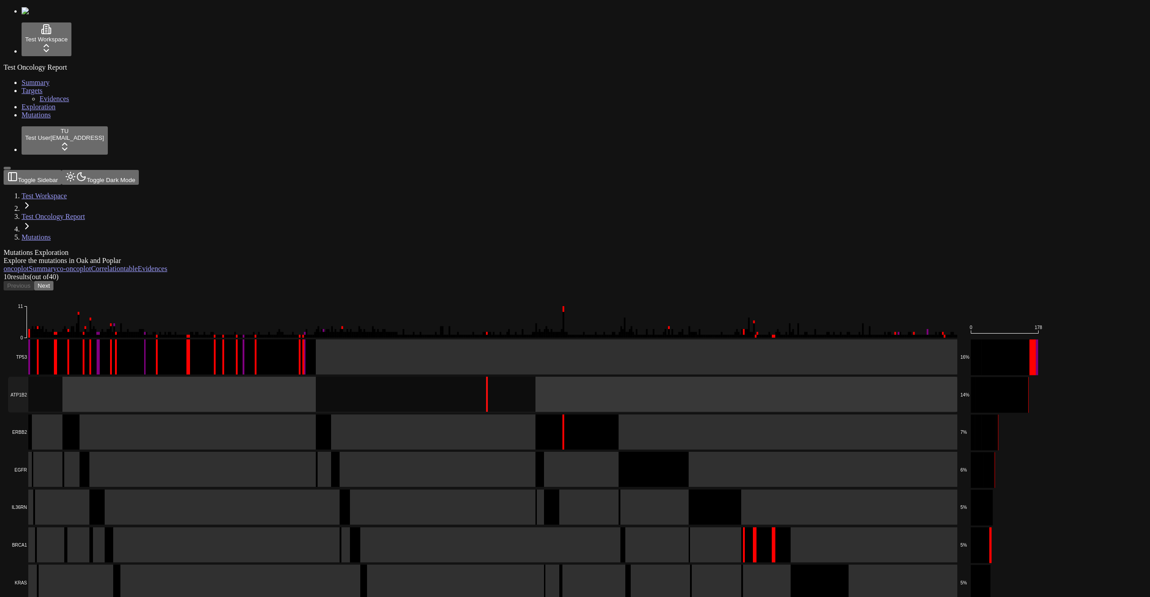
click at [138, 377] on rect at bounding box center [482, 394] width 949 height 35
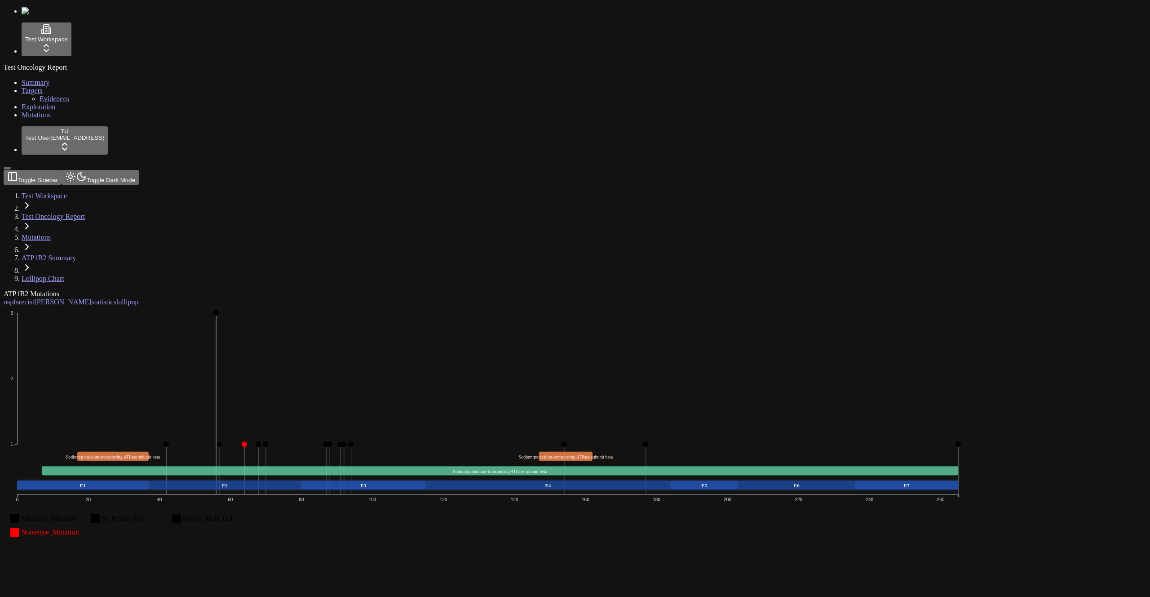
click at [31, 119] on span "Mutations" at bounding box center [36, 115] width 29 height 8
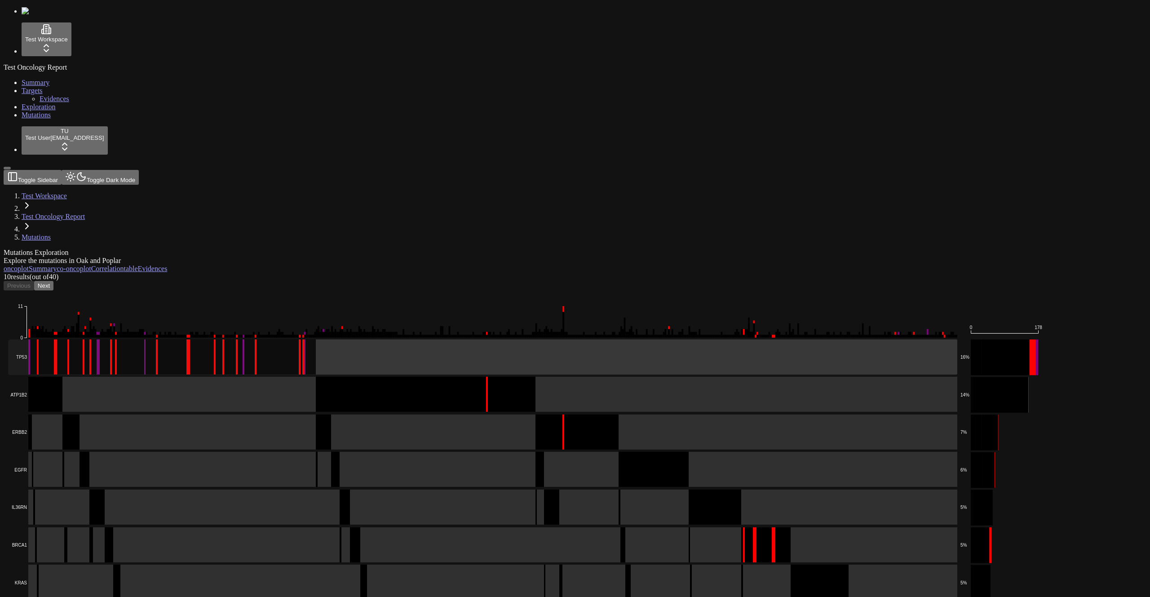
click at [164, 339] on rect at bounding box center [482, 356] width 949 height 35
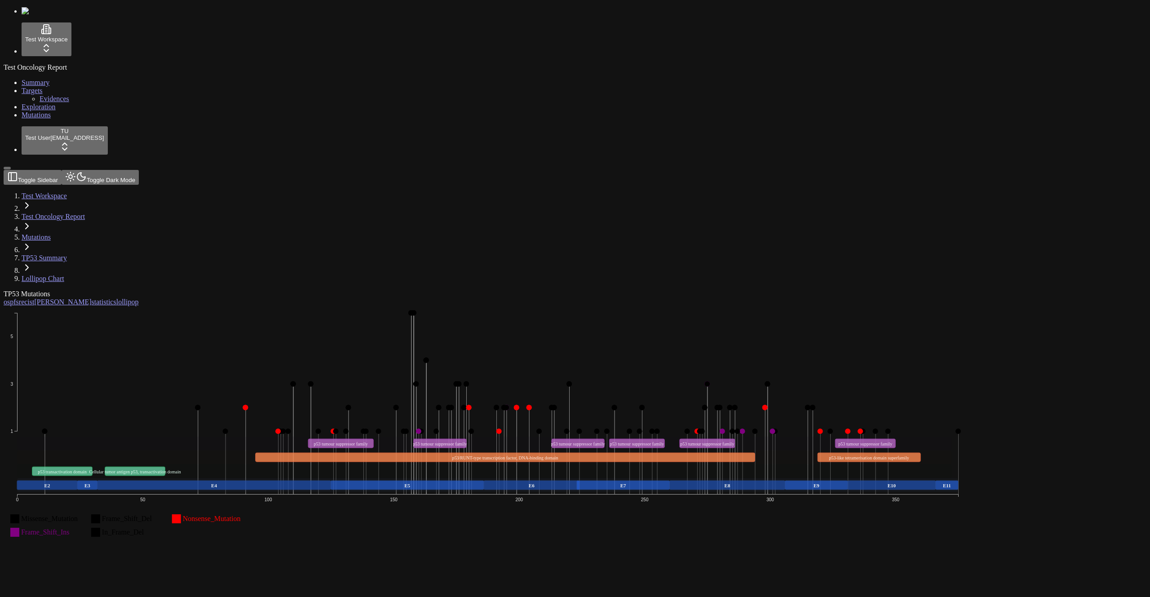
click at [22, 119] on span "Mutations" at bounding box center [36, 115] width 29 height 8
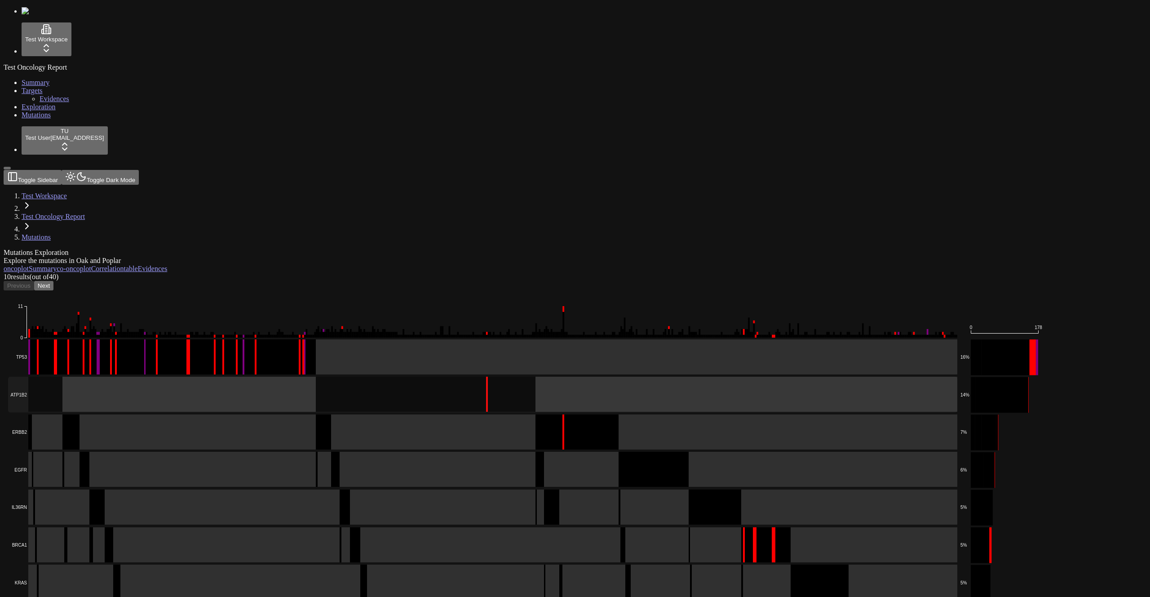
click at [226, 377] on rect at bounding box center [482, 394] width 949 height 35
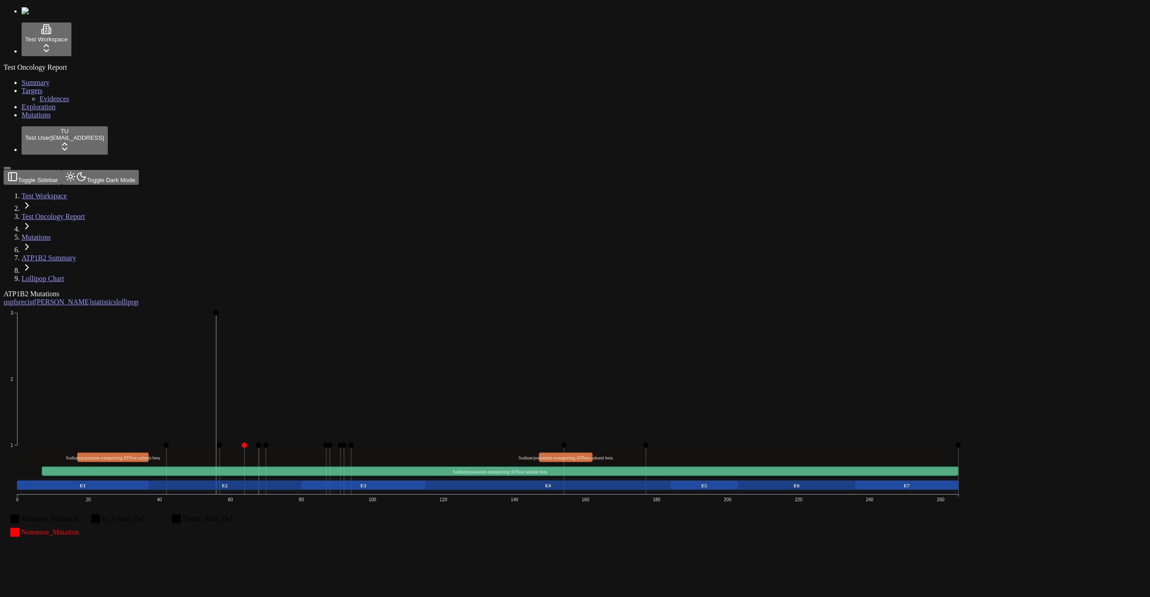
click at [27, 119] on span "Mutations" at bounding box center [36, 115] width 29 height 8
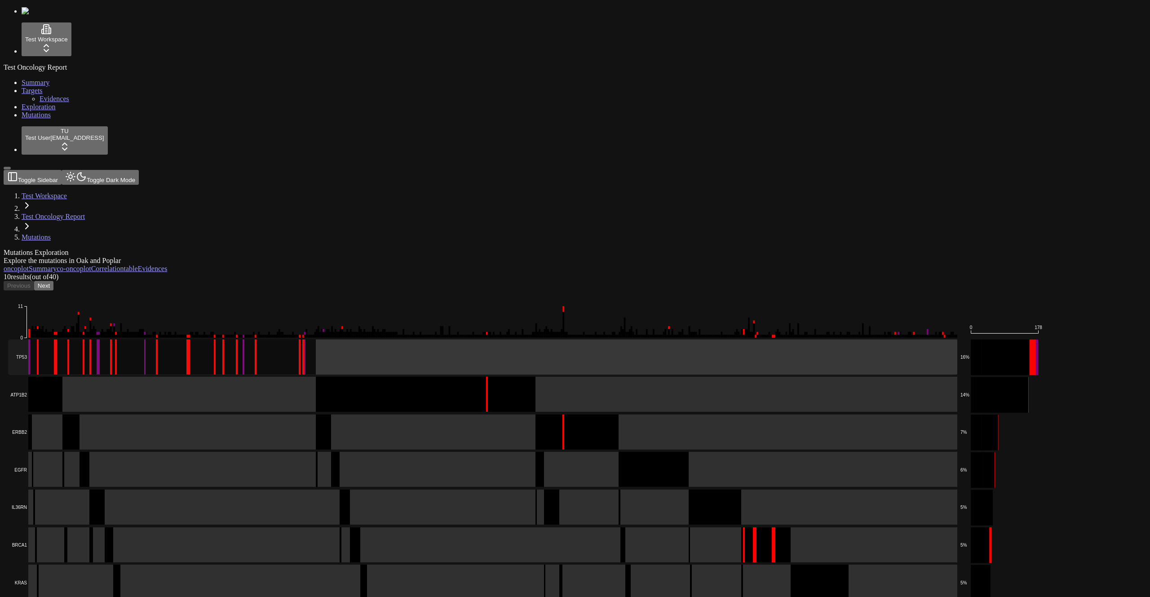
click at [184, 339] on rect at bounding box center [482, 356] width 949 height 35
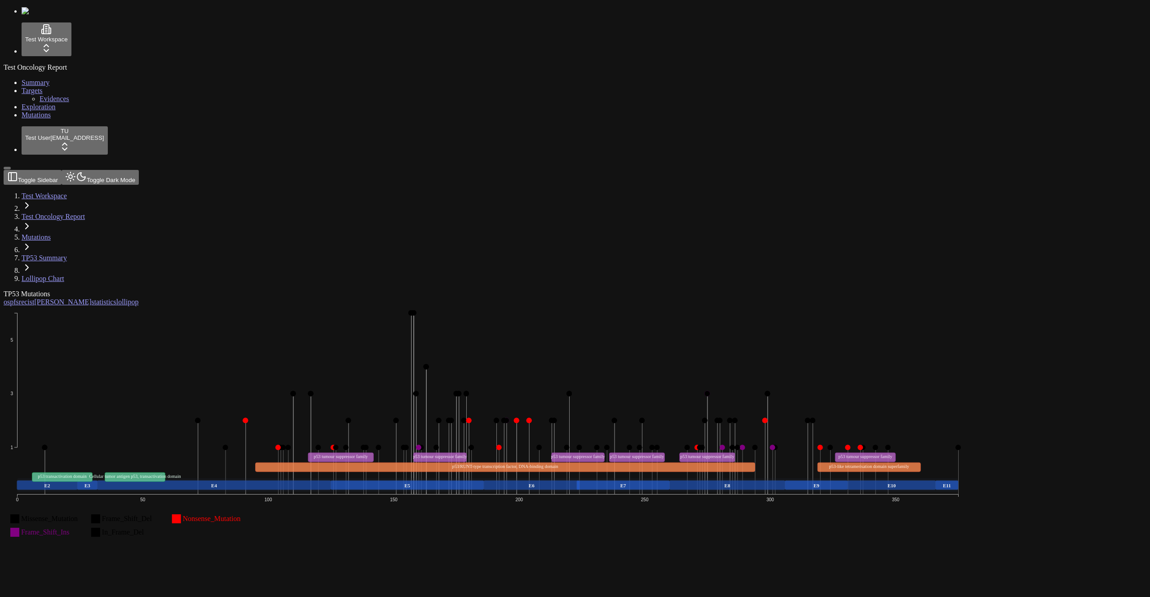
click at [28, 119] on span "Mutations" at bounding box center [36, 115] width 29 height 8
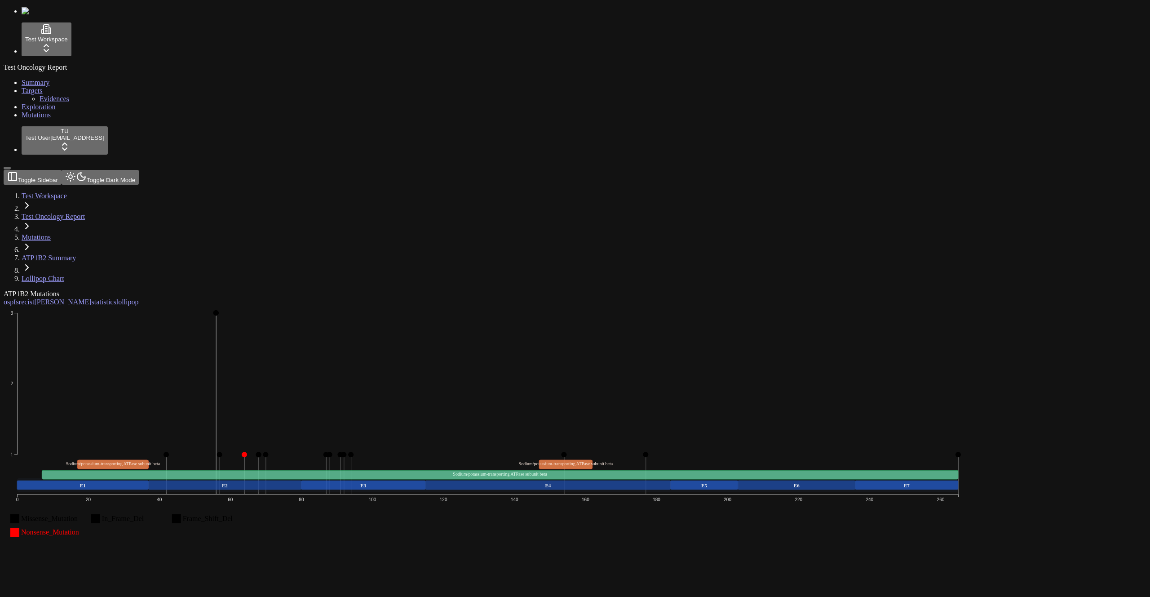
click at [23, 119] on span "Mutations" at bounding box center [36, 115] width 29 height 8
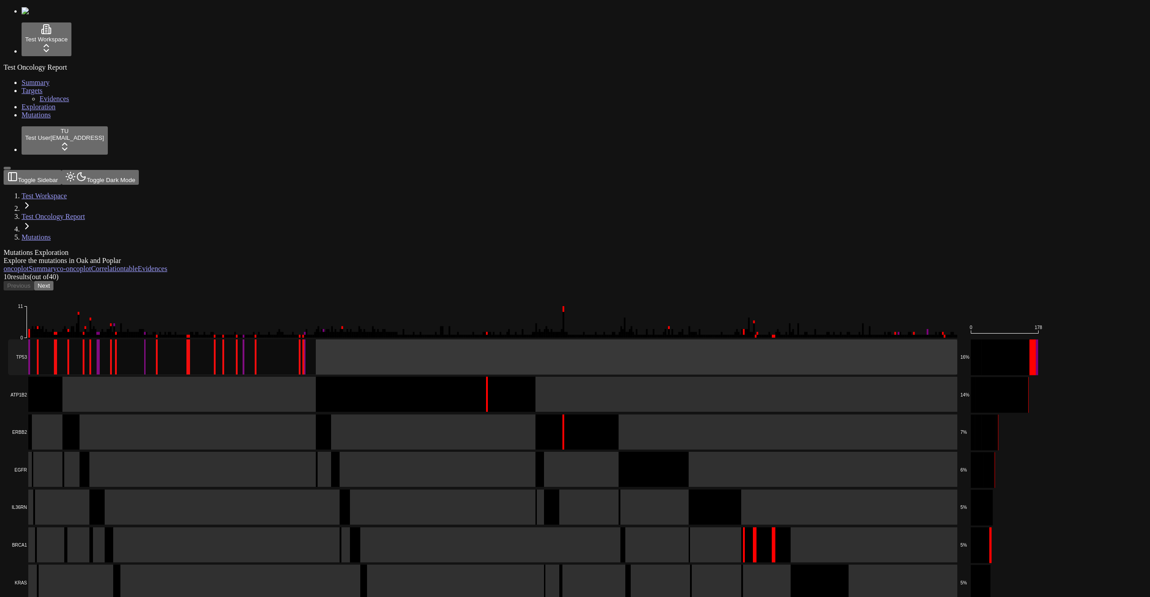
click at [191, 339] on rect at bounding box center [482, 356] width 949 height 35
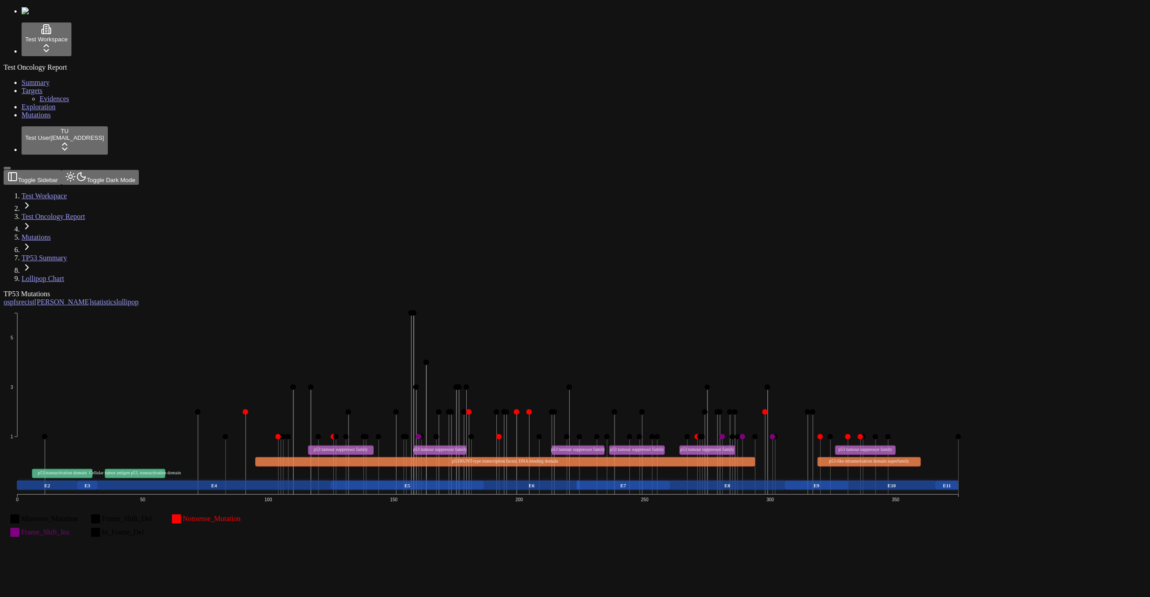
click at [38, 119] on span "Mutations" at bounding box center [36, 115] width 29 height 8
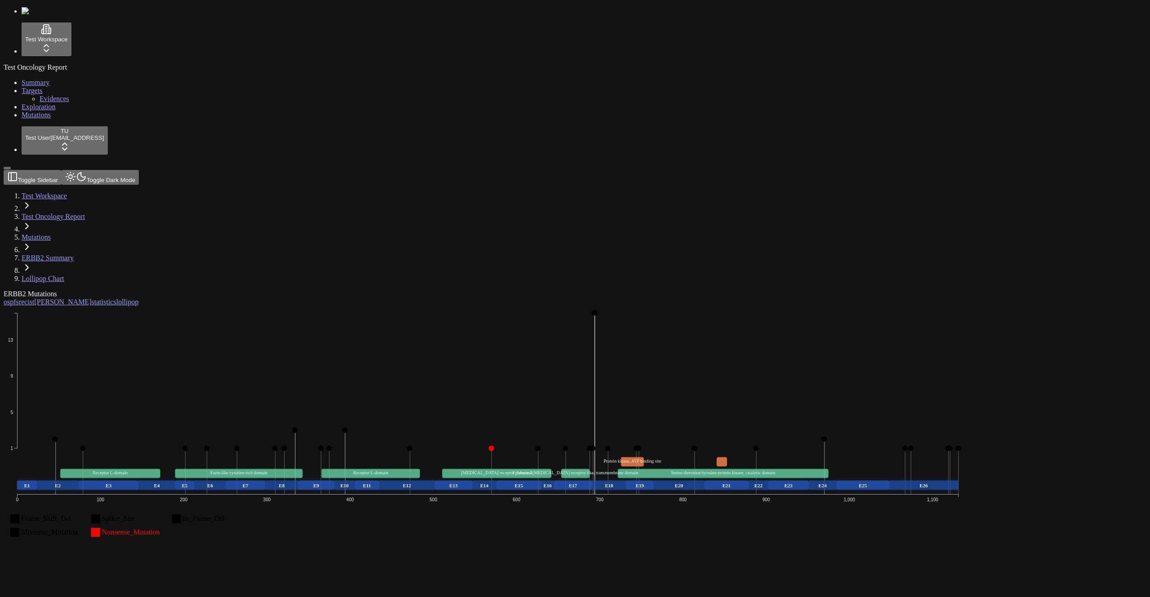
click at [463, 445] on div "ERBB2 Mutations os pfs recist [PERSON_NAME] statistics lollipop Frame_Shift_Del…" at bounding box center [532, 421] width 1057 height 262
